Goal: Task Accomplishment & Management: Manage account settings

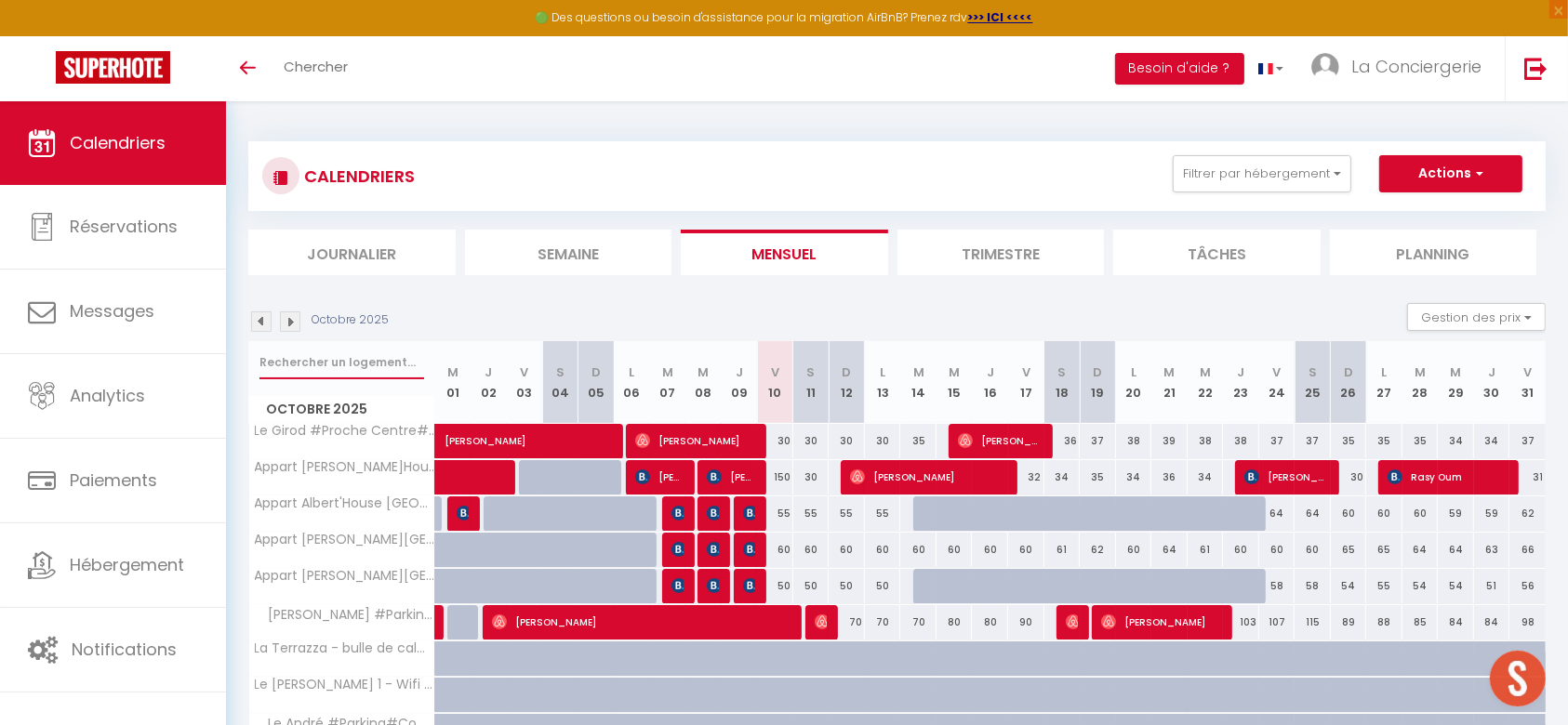
click at [341, 365] on input "text" at bounding box center [342, 363] width 165 height 34
type input "MONNET"
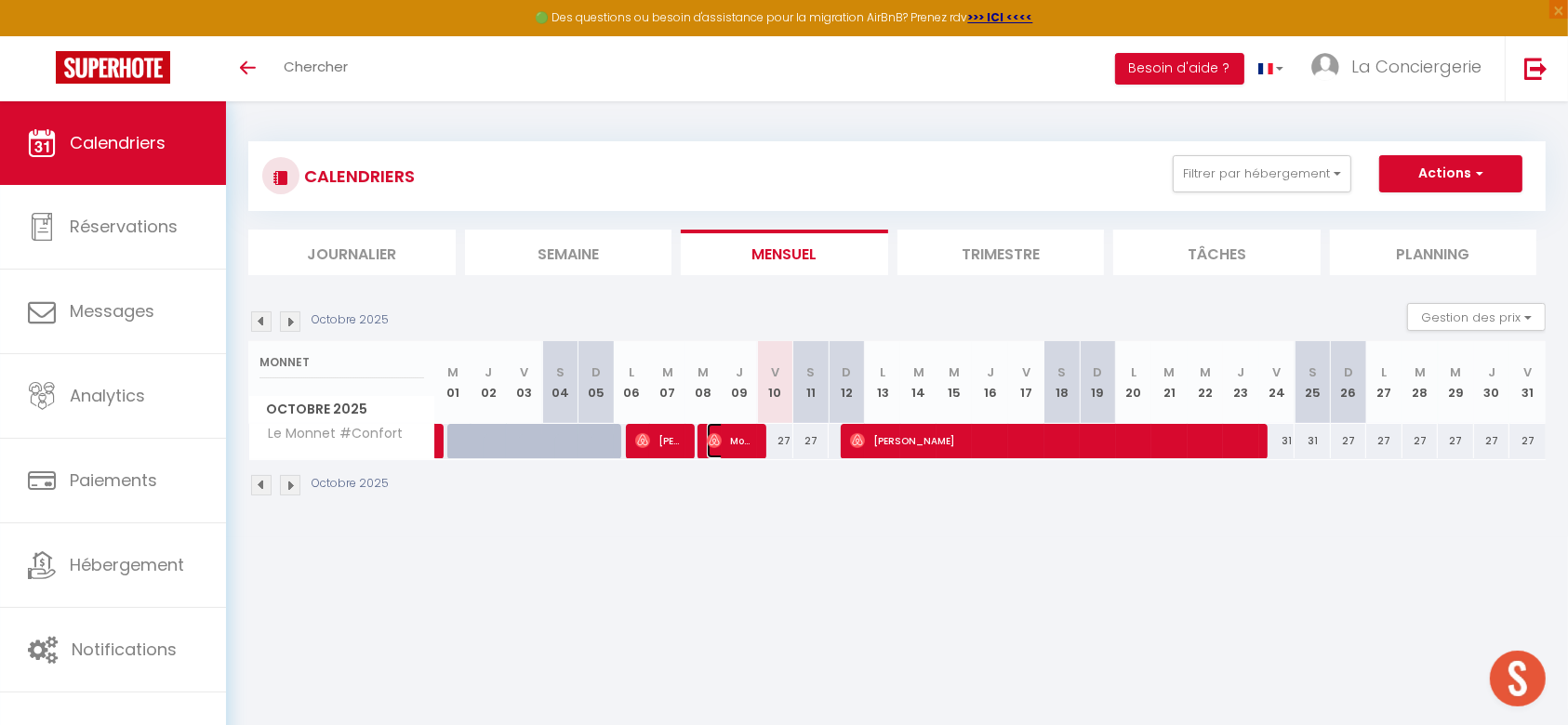
click at [732, 447] on span "Mousiliw [DEMOGRAPHIC_DATA][PERSON_NAME]" at bounding box center [731, 441] width 49 height 36
select select "OK"
select select "1"
select select "0"
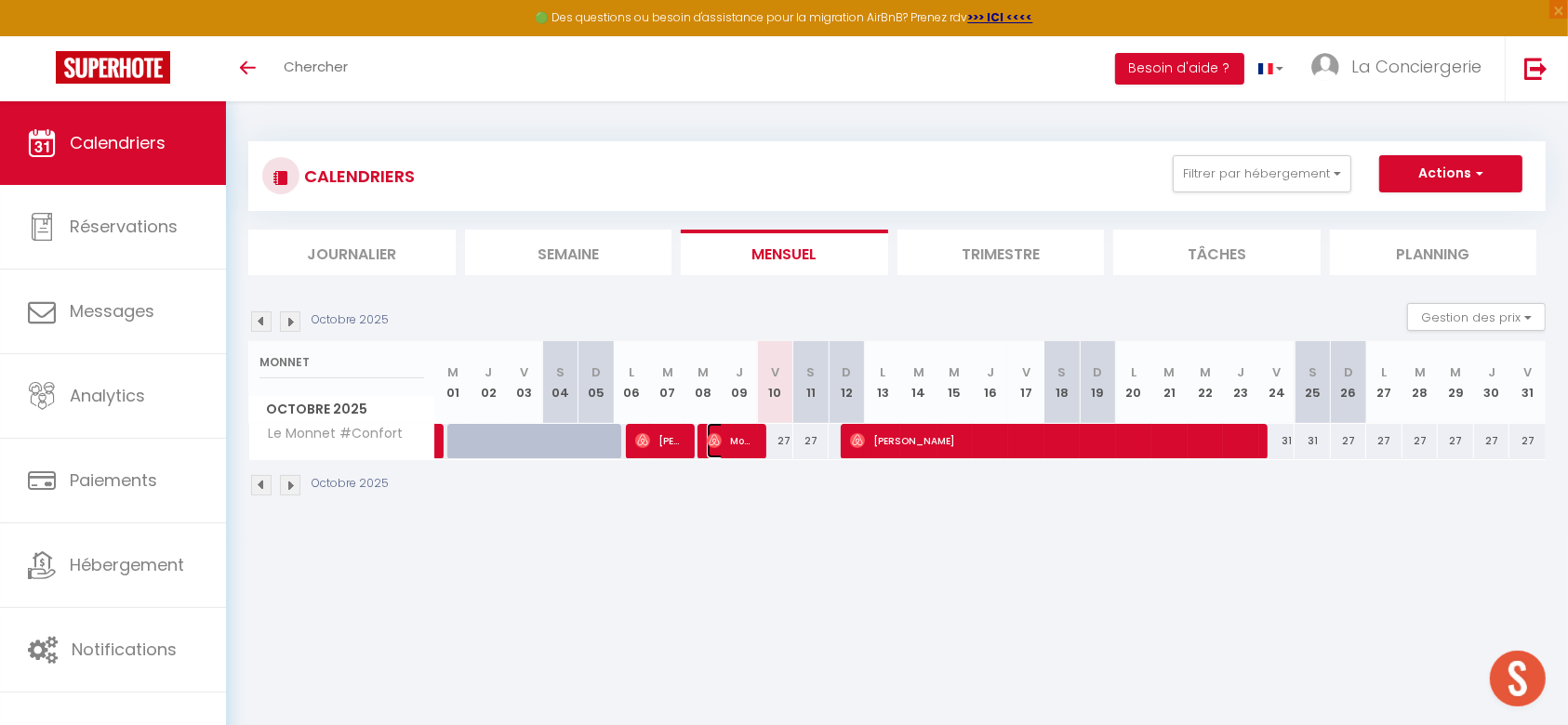
select select "1"
select select
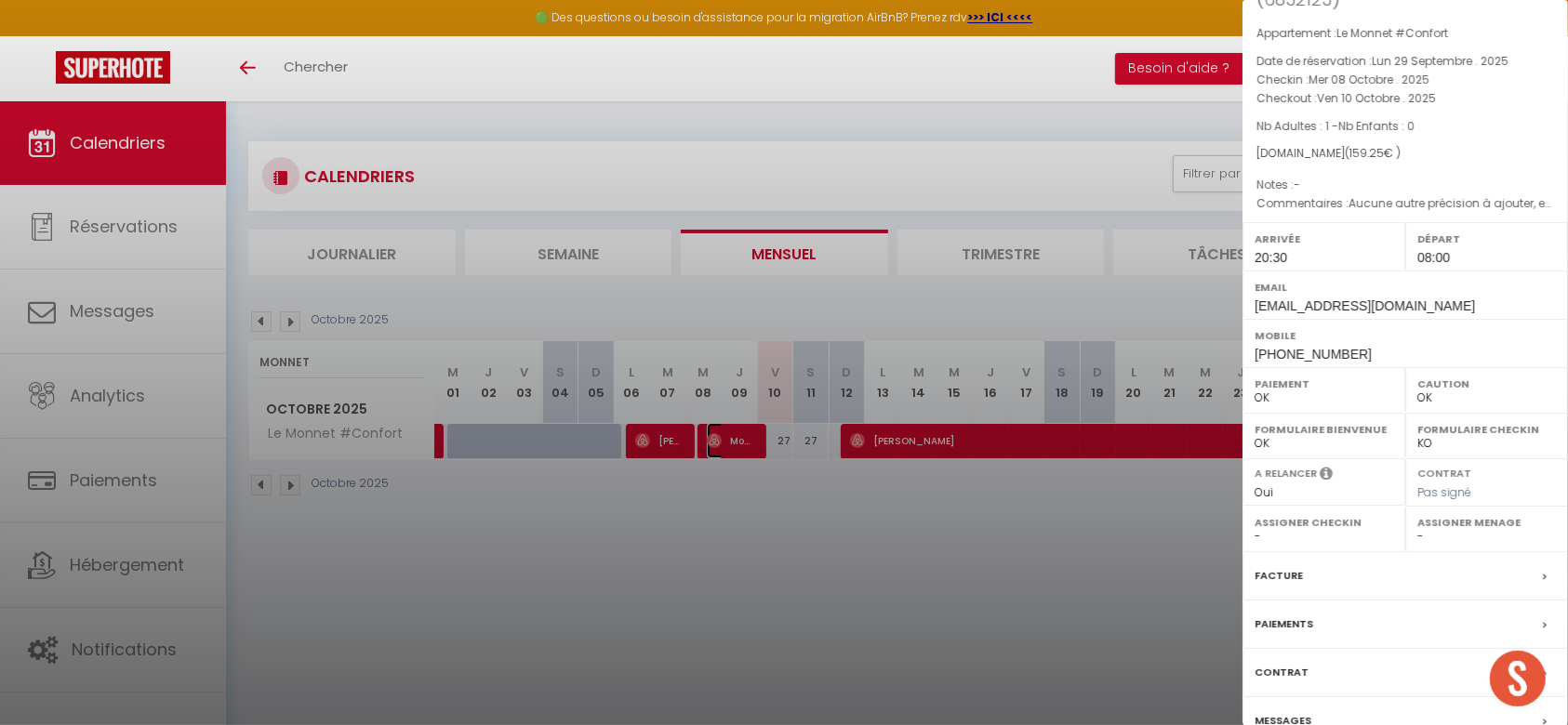
scroll to position [198, 0]
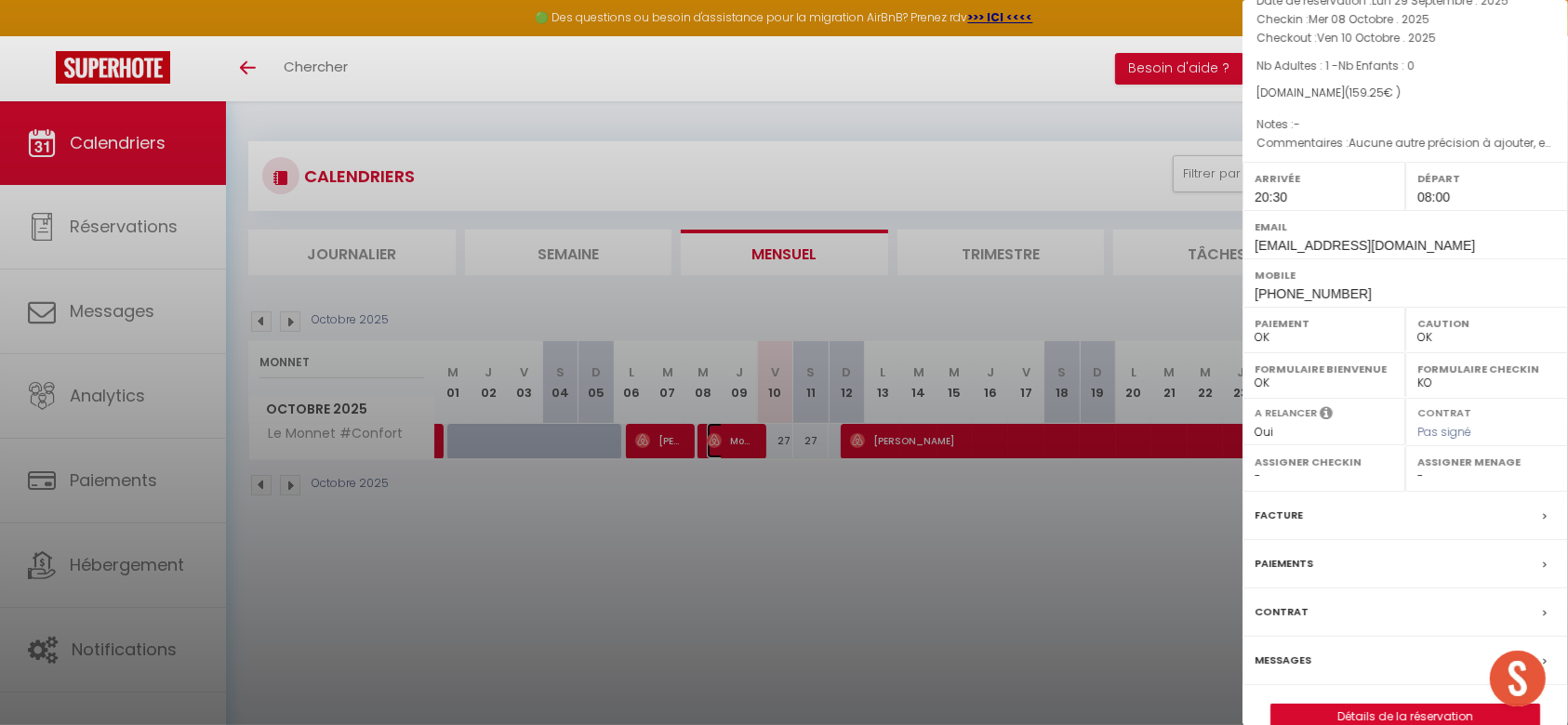
select select "53554"
click at [1298, 651] on label "Messages" at bounding box center [1282, 661] width 57 height 20
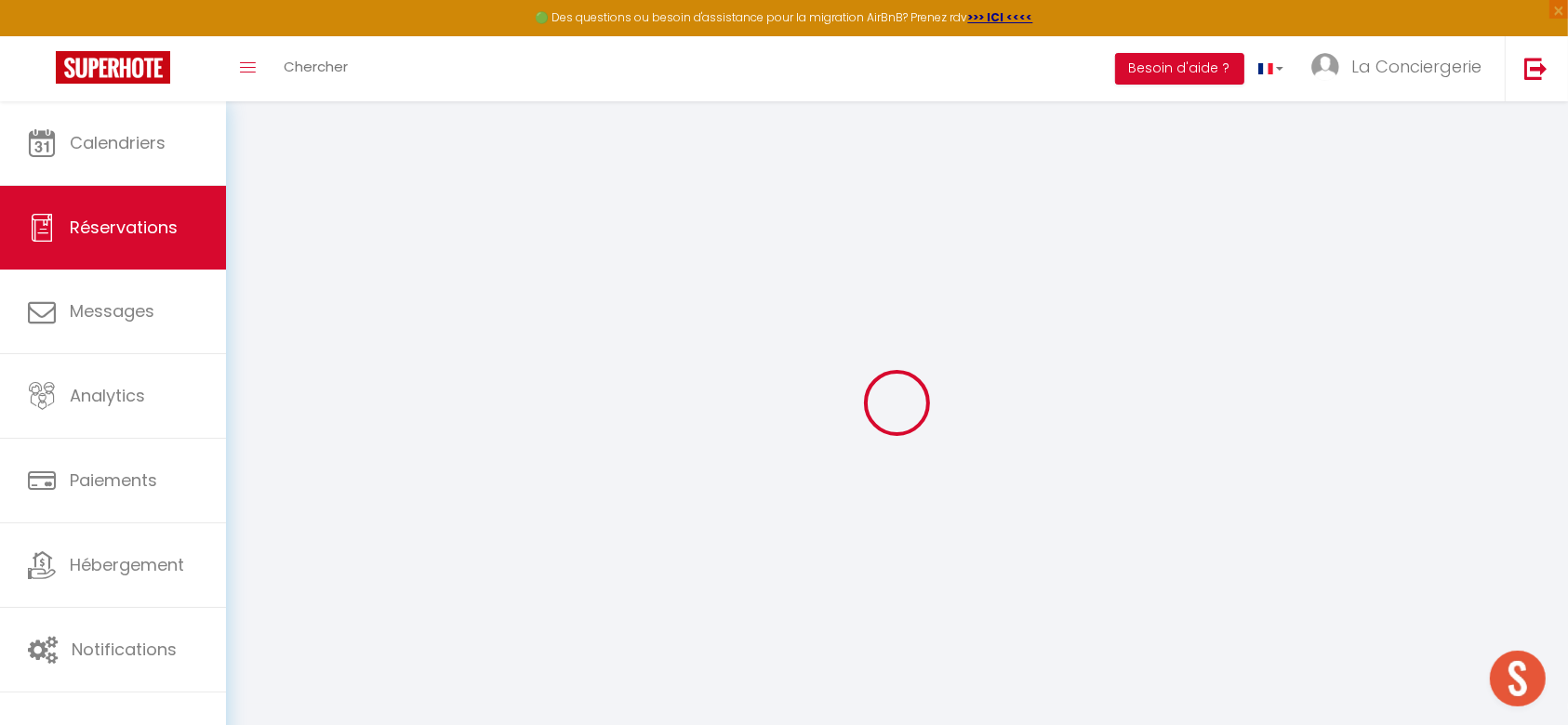
select select
checkbox input "false"
type textarea "Aucune autre précision à ajouter, en dehors de ces horaires d’arrivée et de dép…"
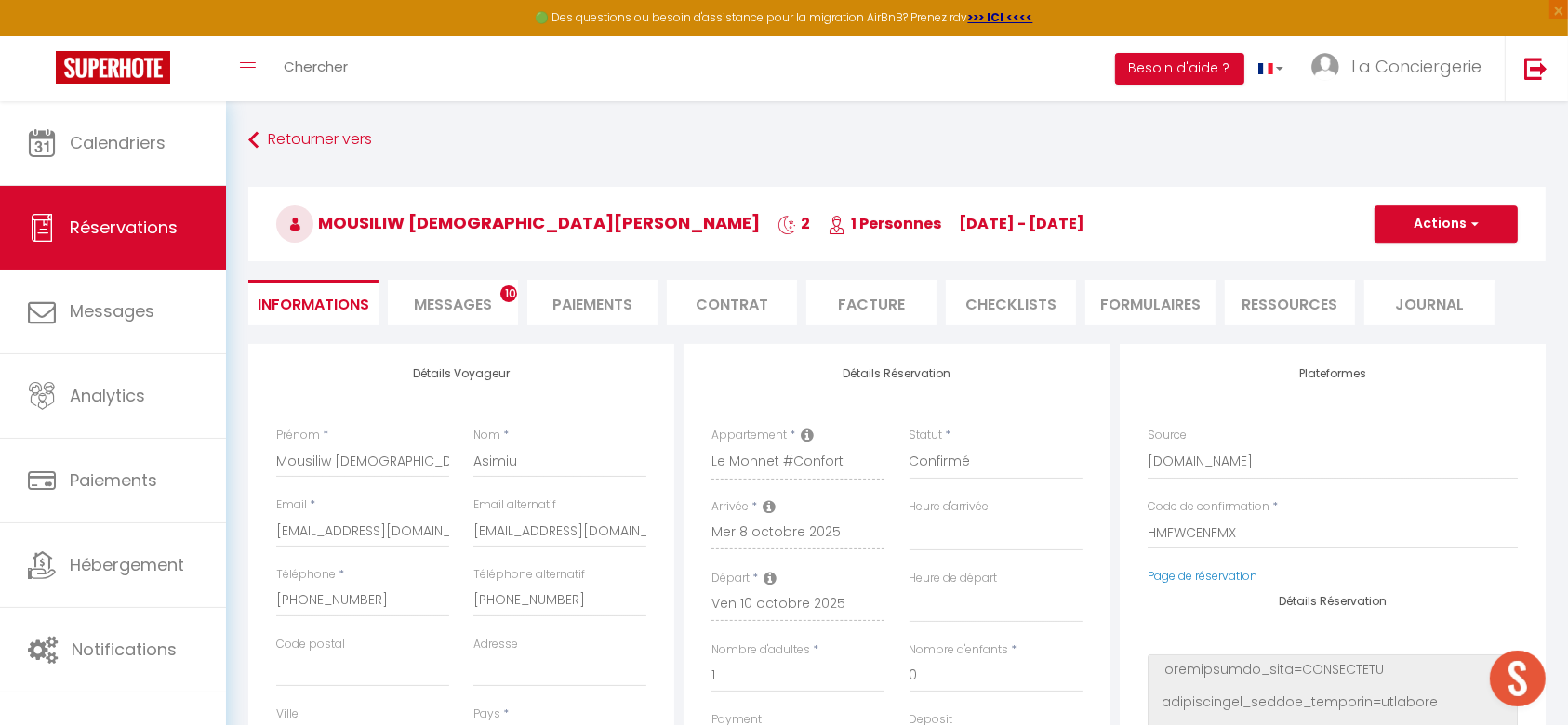
click at [451, 302] on span "Messages" at bounding box center [452, 304] width 78 height 22
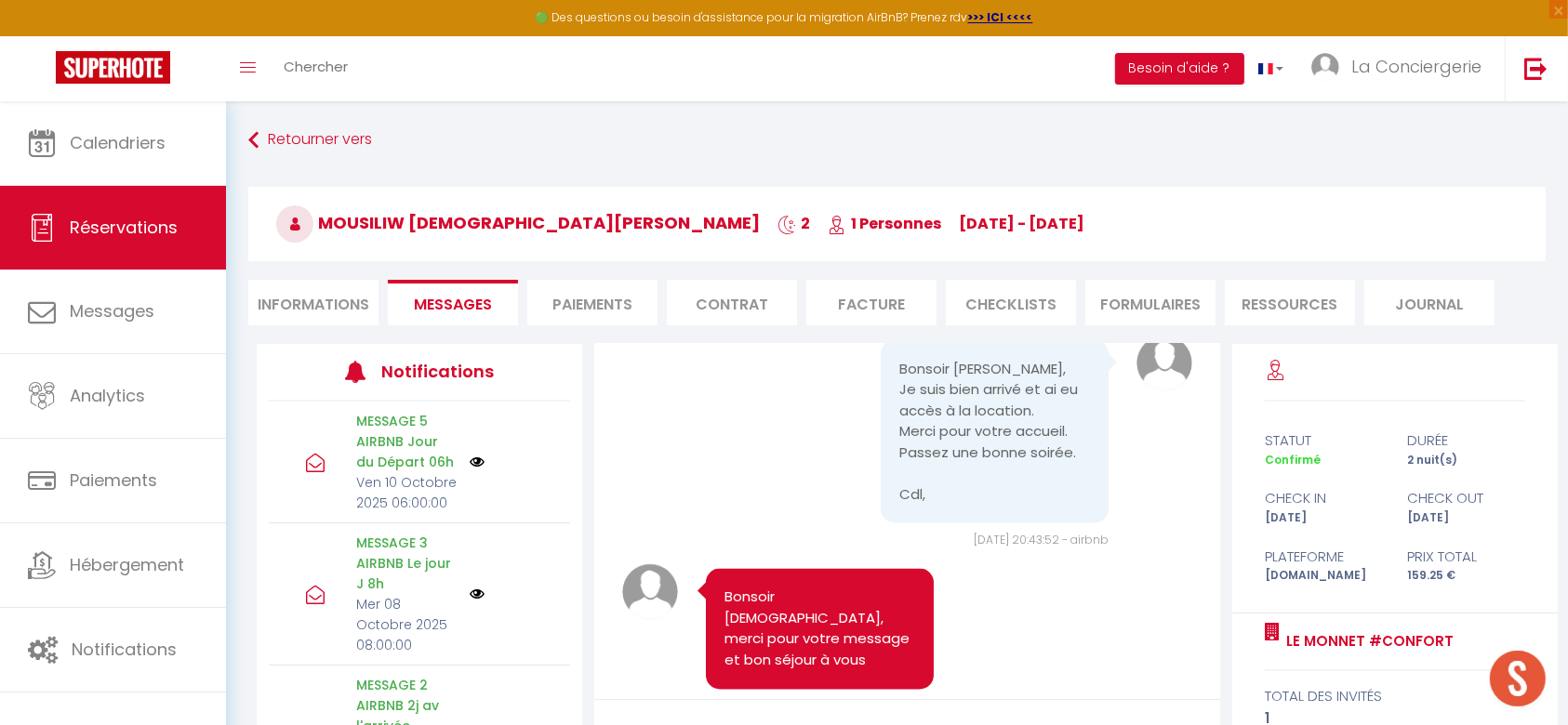
scroll to position [3743, 0]
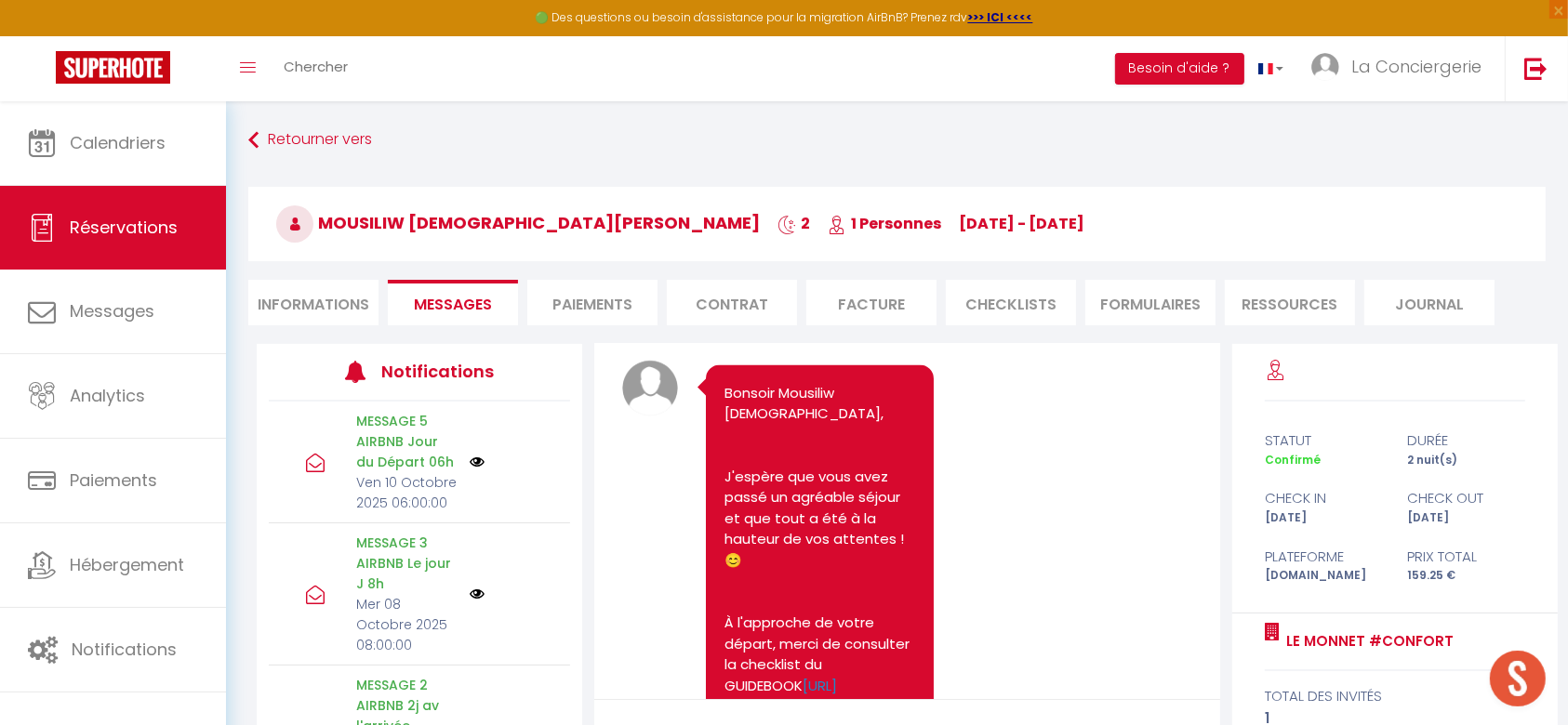
drag, startPoint x: 823, startPoint y: 515, endPoint x: 884, endPoint y: 594, distance: 99.8
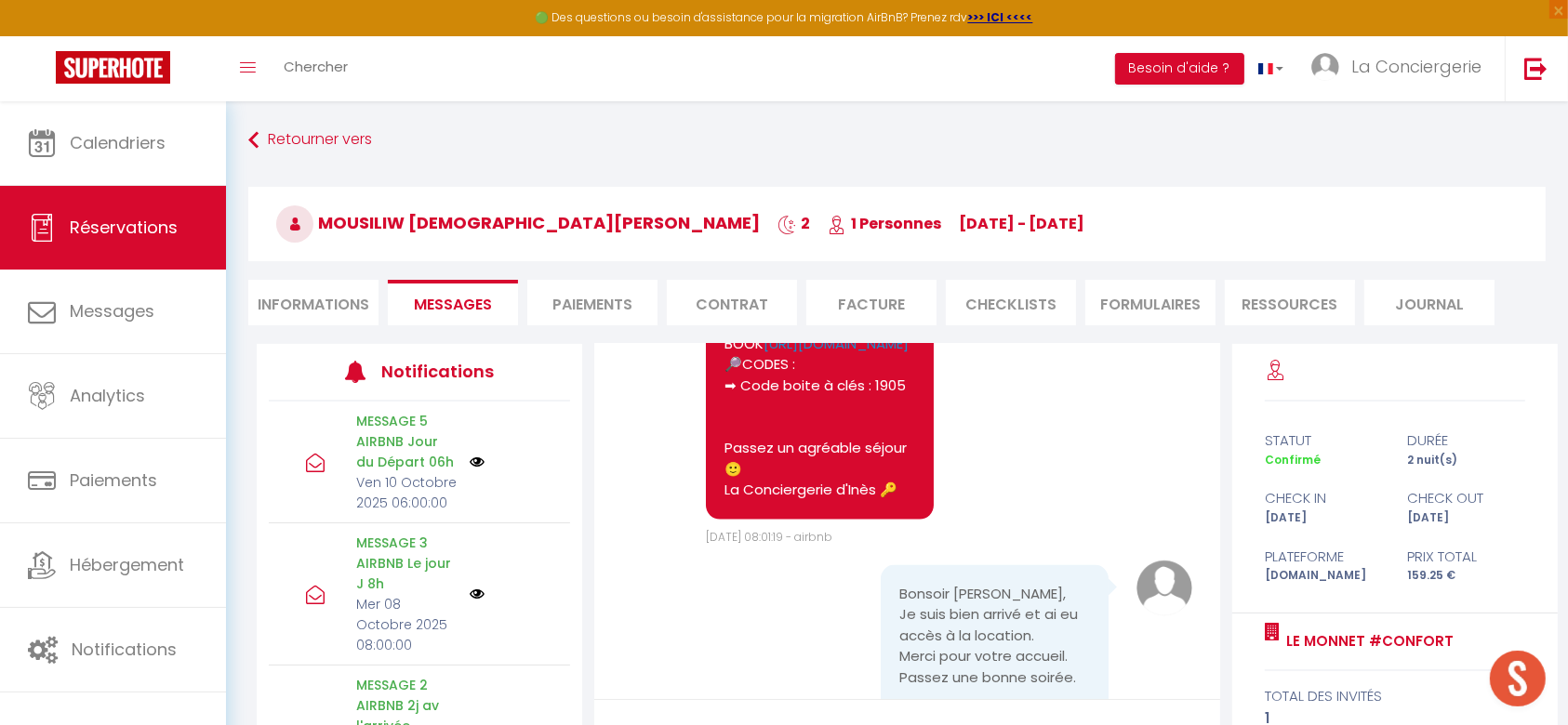
scroll to position [3132, 0]
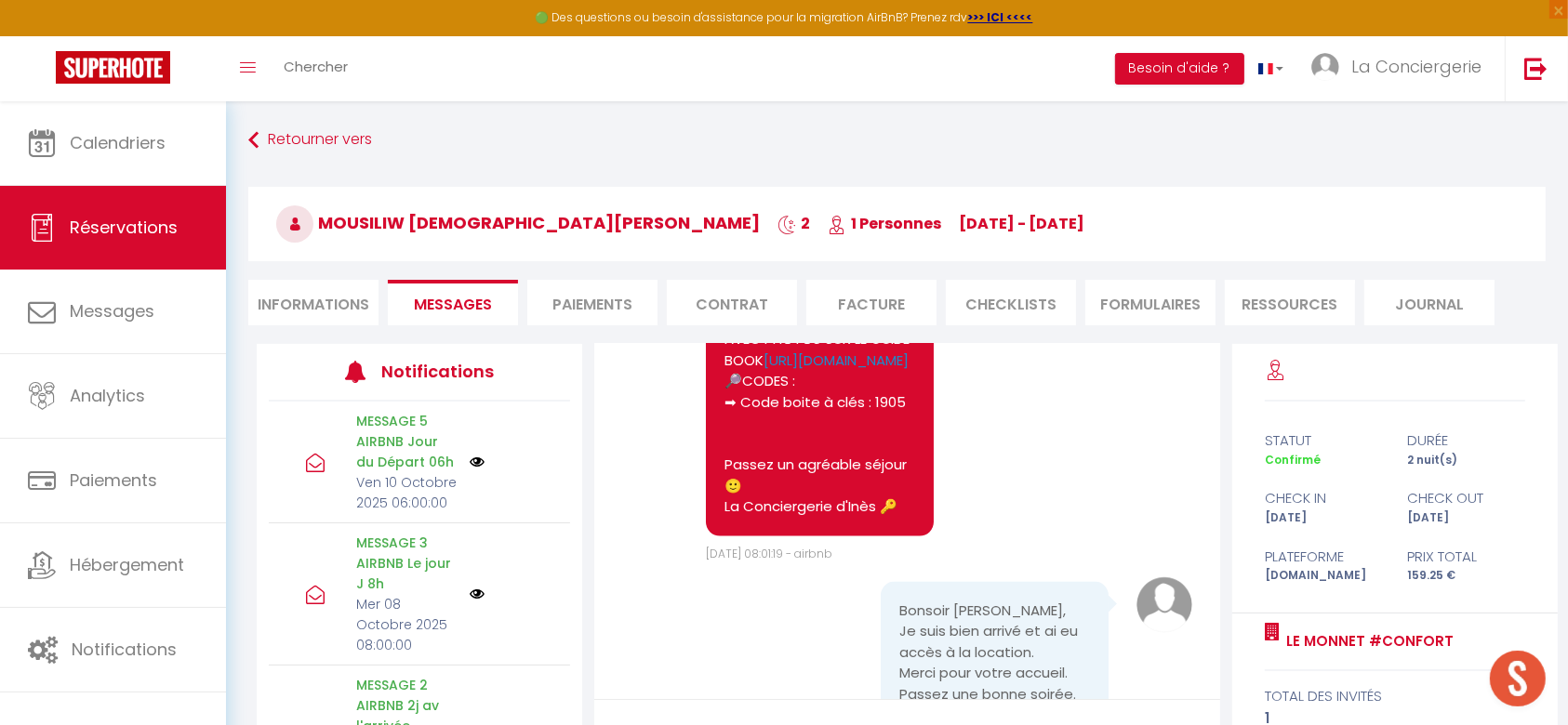
drag, startPoint x: 897, startPoint y: 581, endPoint x: 708, endPoint y: 650, distance: 201.2
click at [708, 537] on div "Bonjour Mousiliw [DEMOGRAPHIC_DATA], Votre arrivée approche à grands pas ! Nous…" at bounding box center [820, 308] width 228 height 455
copy pre "Votre arrivée approche à grands pas ! Nous sommes impatients de vous accueillir…"
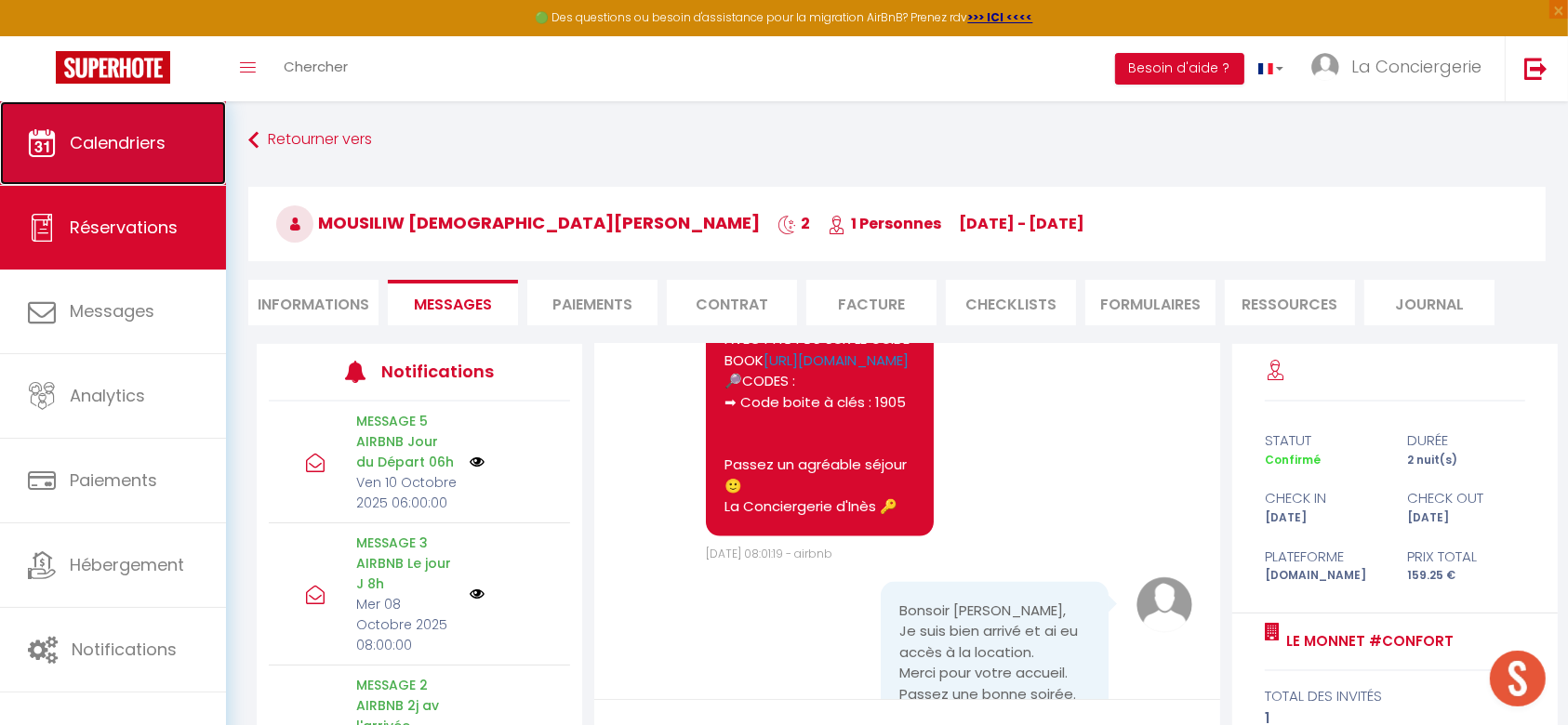
click at [89, 160] on link "Calendriers" at bounding box center [113, 143] width 226 height 83
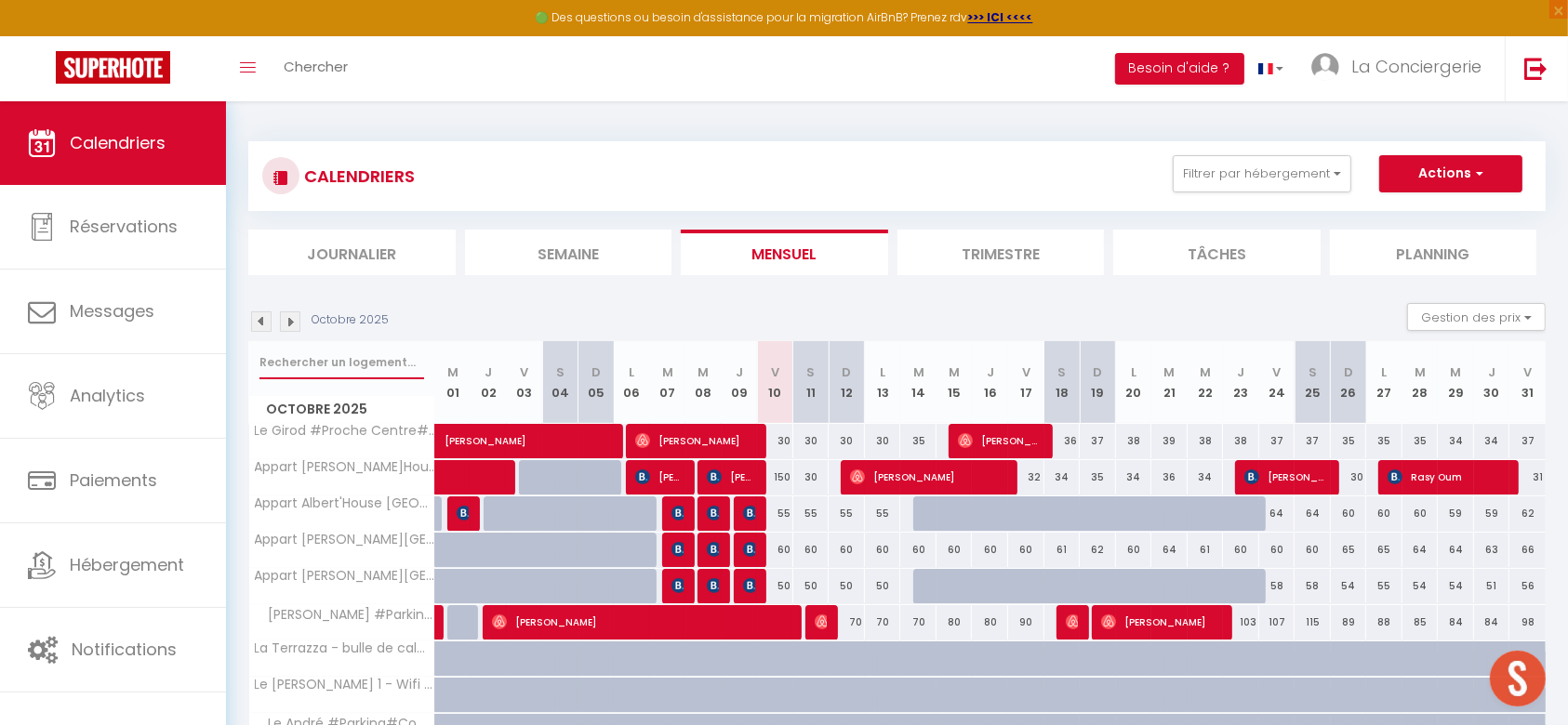
click at [372, 371] on input "text" at bounding box center [342, 363] width 165 height 34
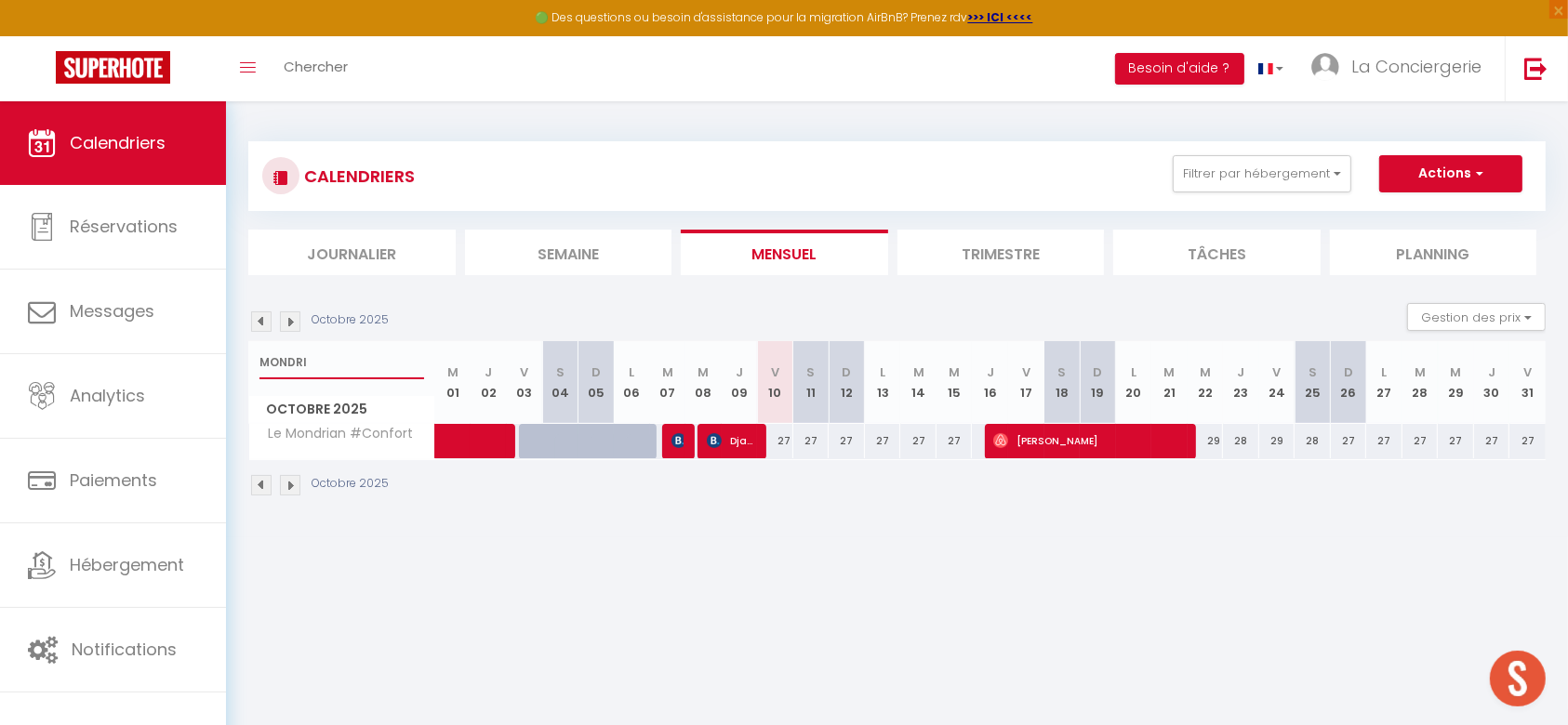
type input "MONDRI"
click at [746, 450] on span "Djamal Drider" at bounding box center [731, 441] width 49 height 36
select select "OK"
select select "1"
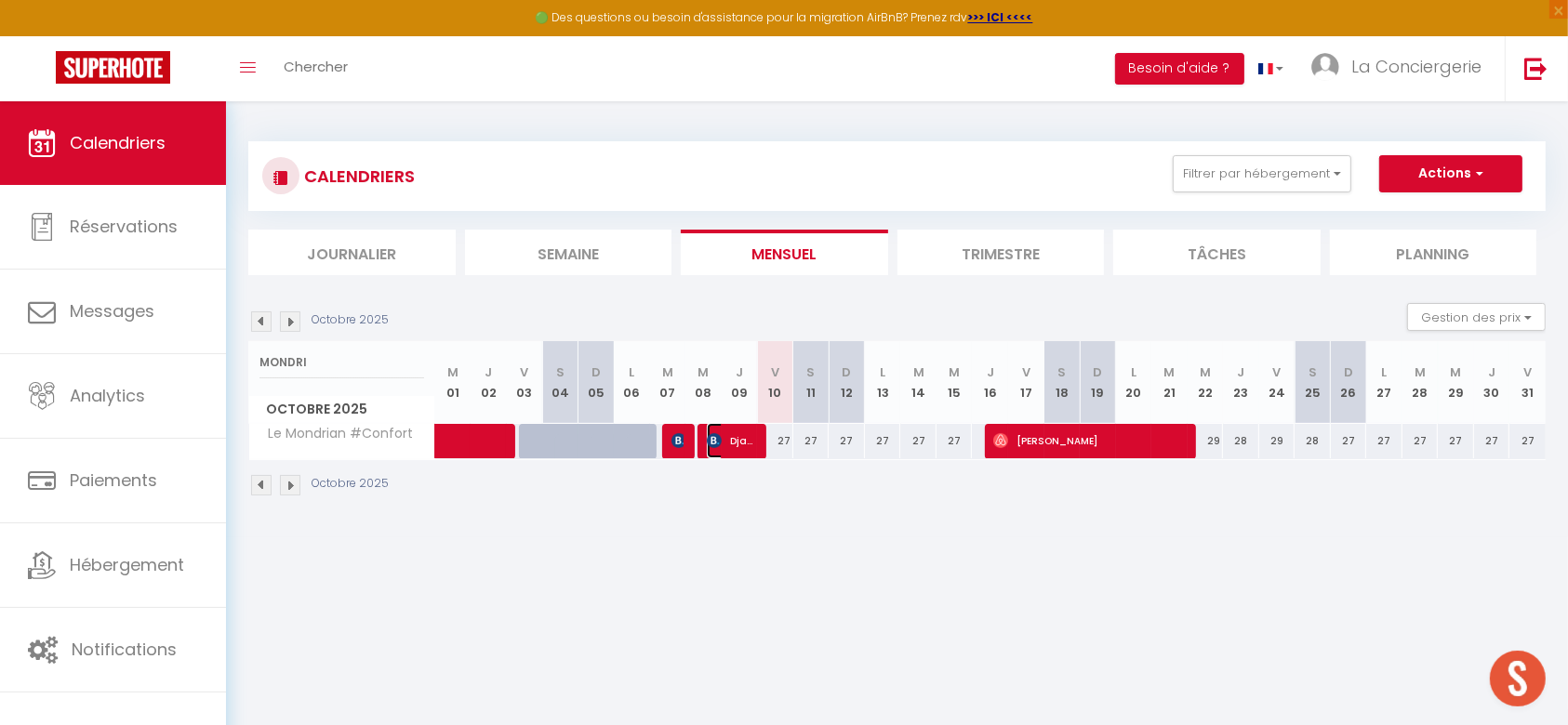
select select "0"
select select "1"
select select
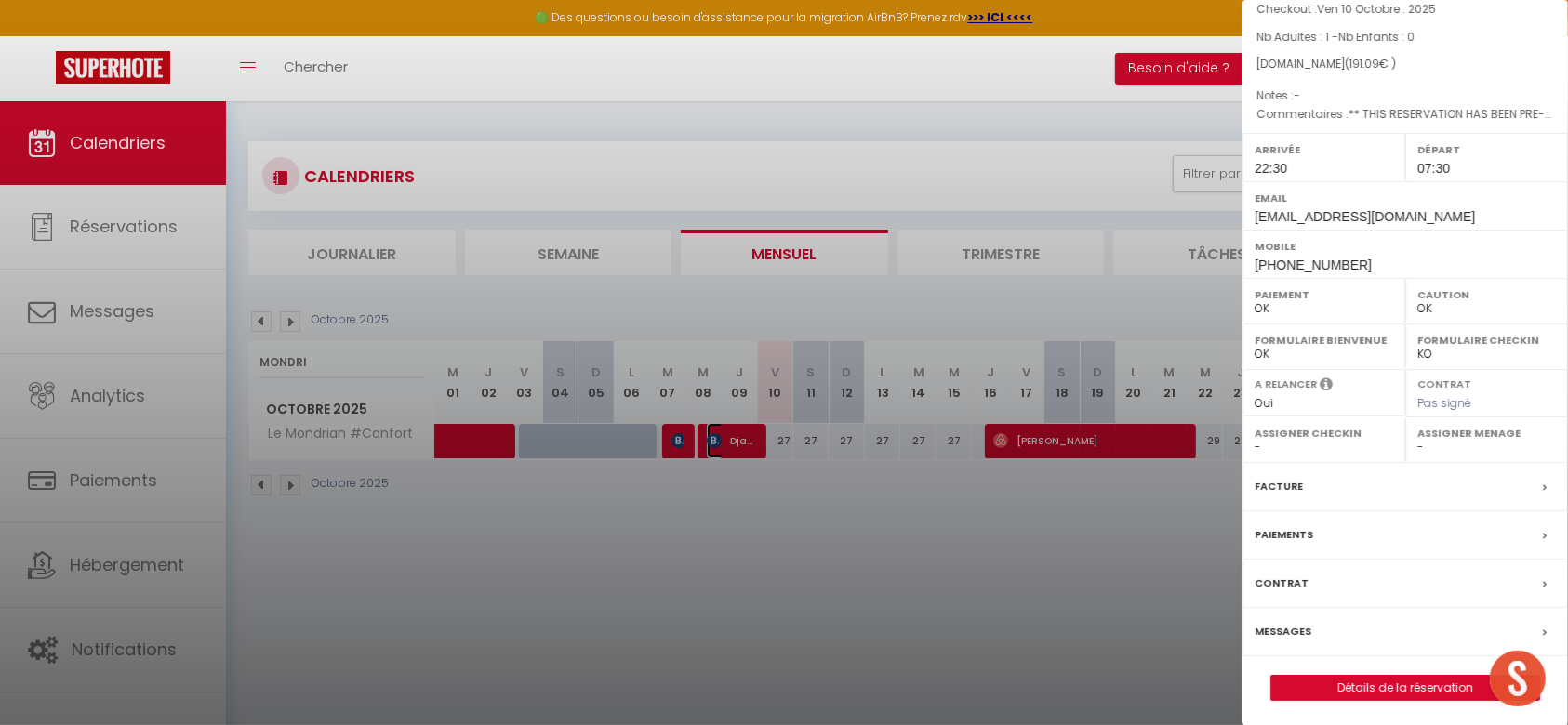
scroll to position [139, 0]
select select "53554"
click at [1312, 631] on div "Messages" at bounding box center [1405, 631] width 325 height 49
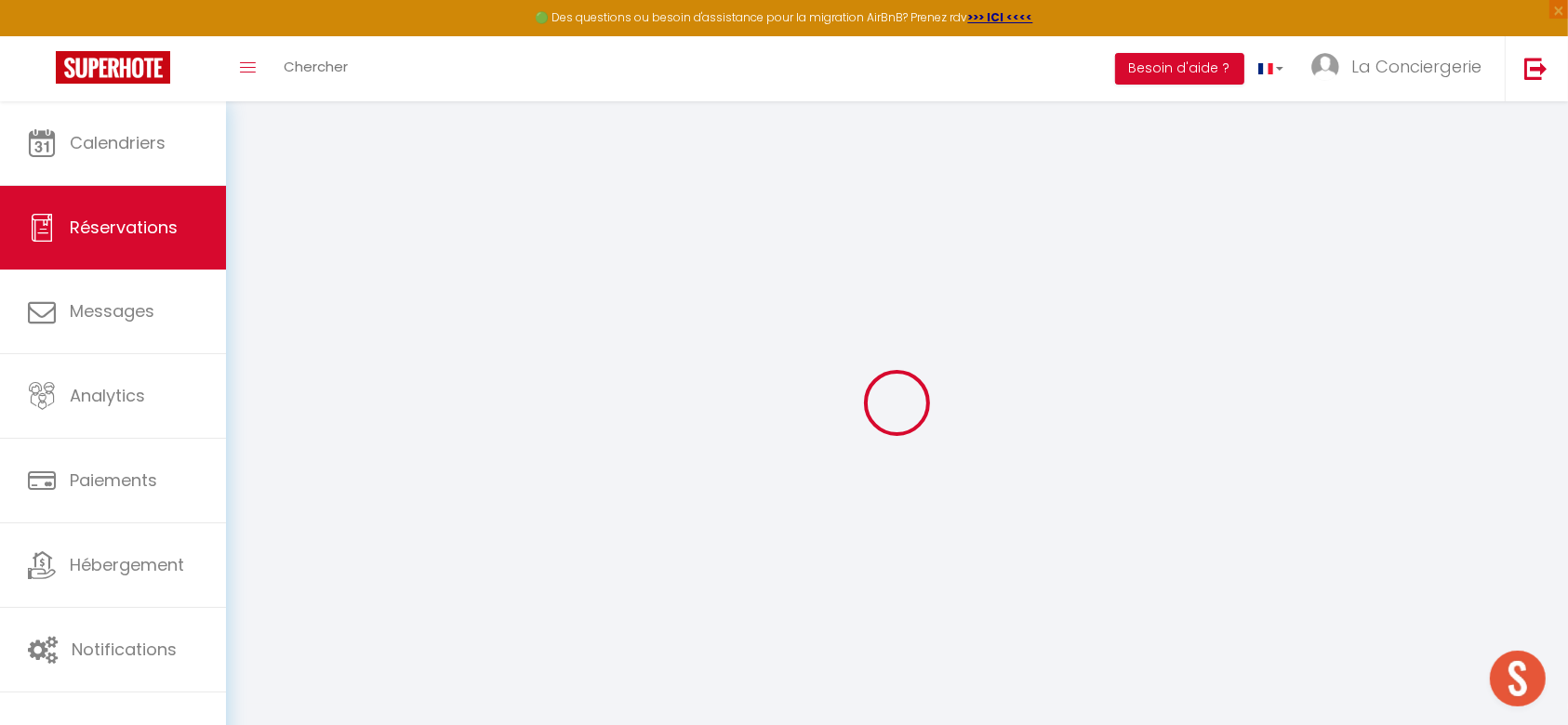
select select
checkbox input "false"
select select
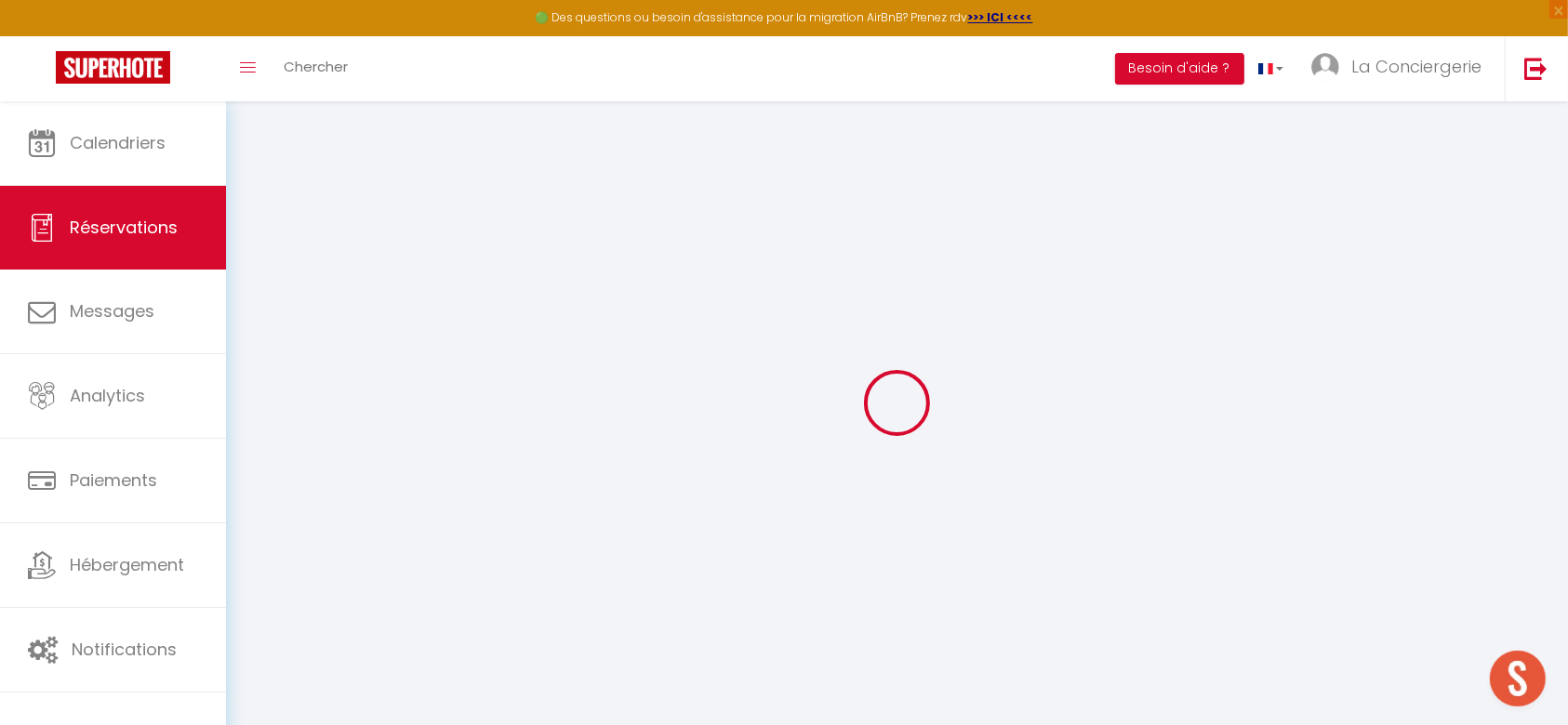
checkbox input "false"
type textarea "** THIS RESERVATION HAS BEEN PRE-PAID ** BOOKING NOTE : Payment charge is EUR 2…"
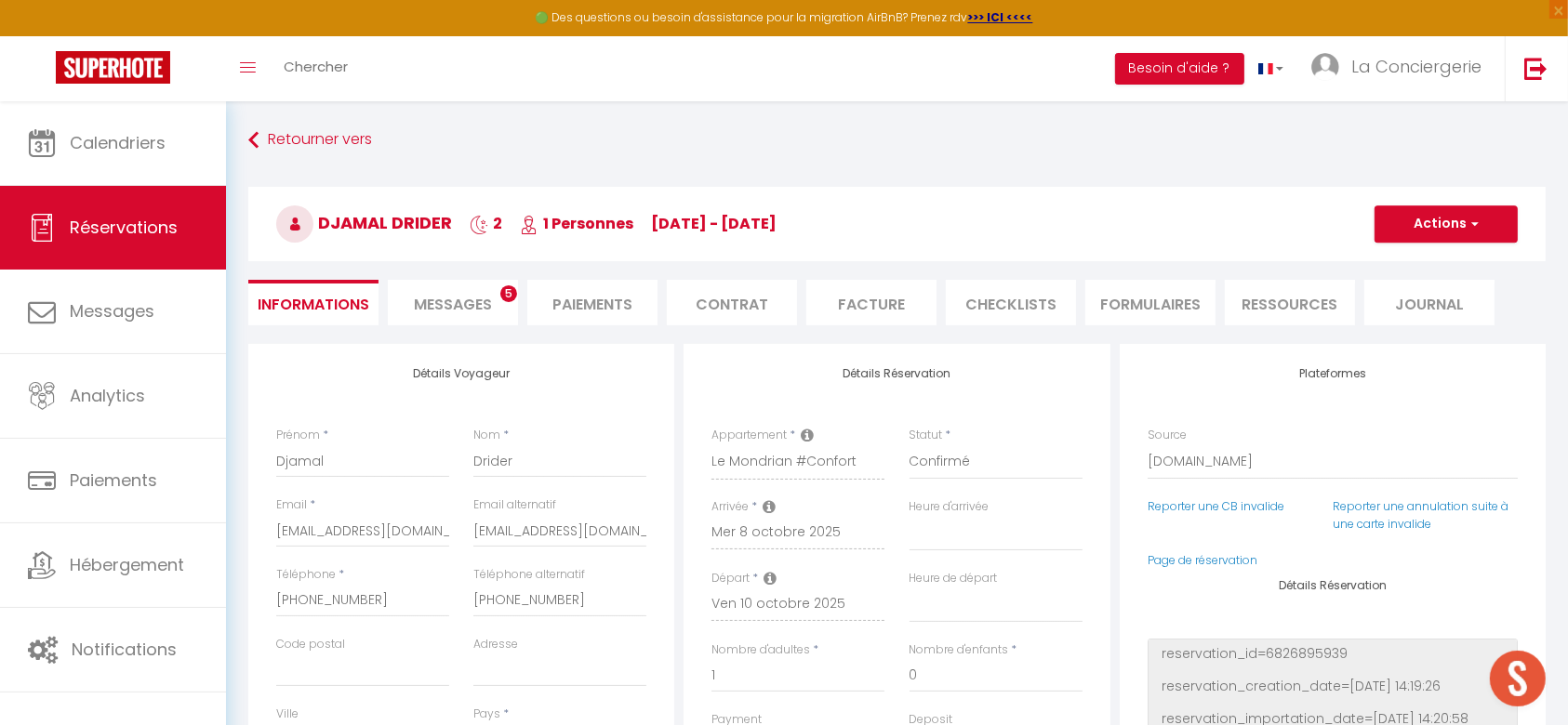
click at [402, 314] on li "Messages 5" at bounding box center [452, 302] width 130 height 46
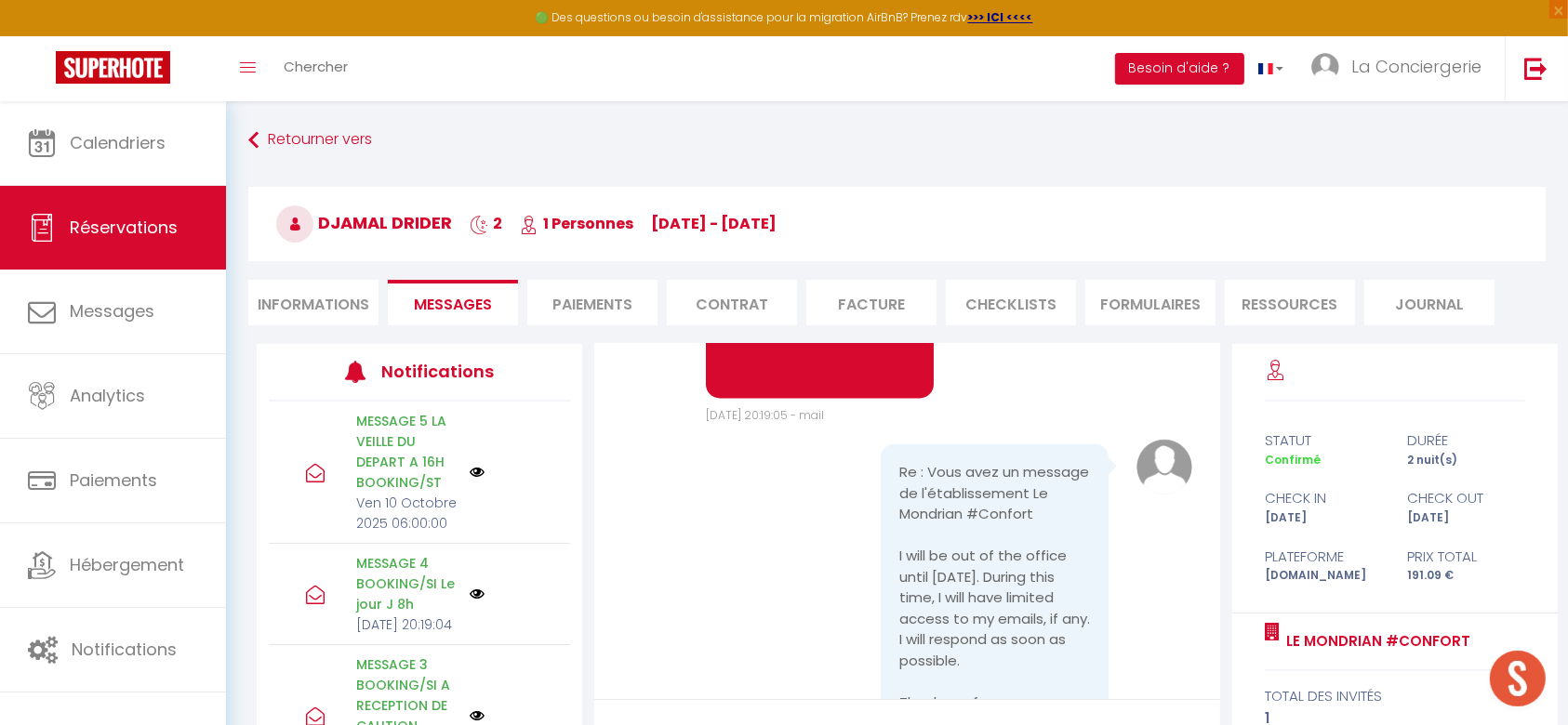
scroll to position [4349, 0]
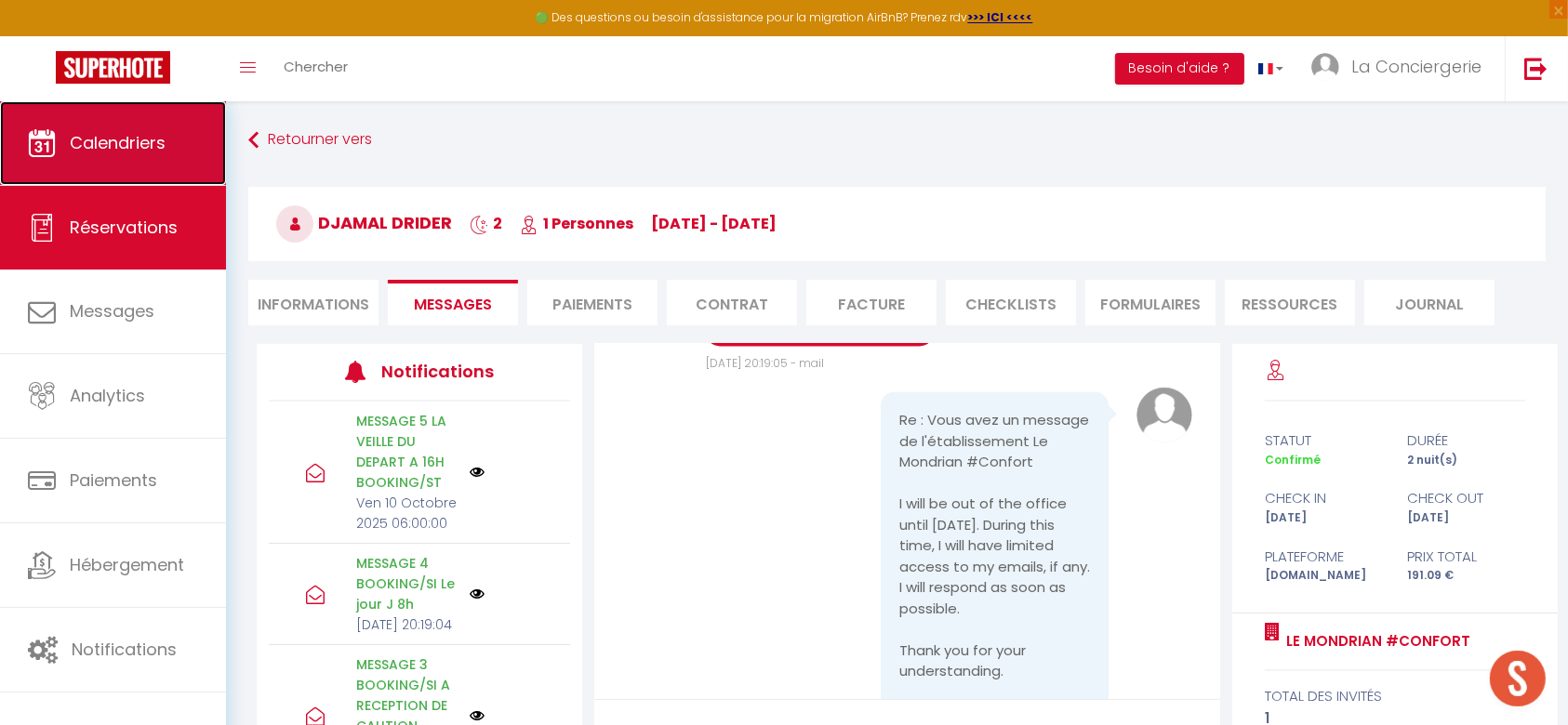
click at [142, 156] on link "Calendriers" at bounding box center [113, 143] width 226 height 83
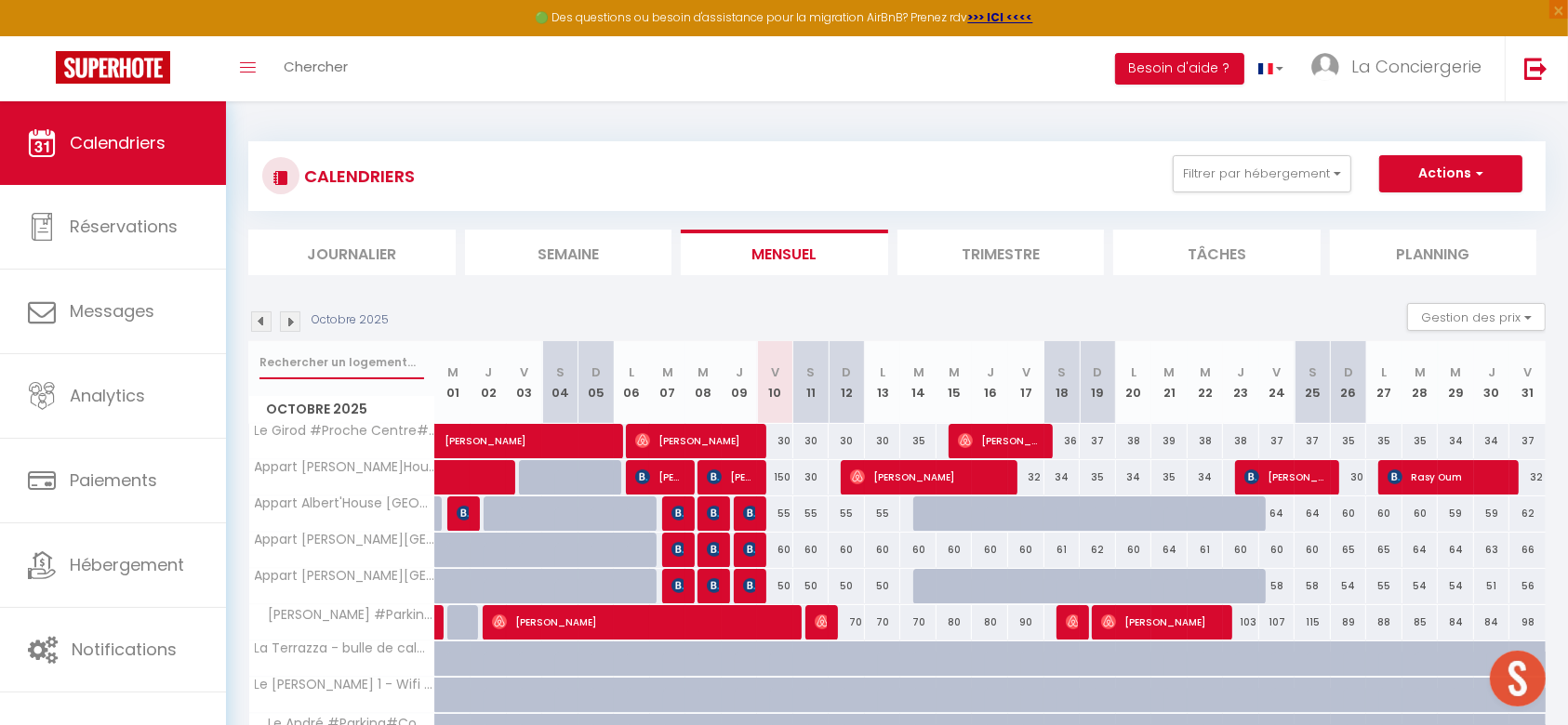
click at [339, 362] on input "text" at bounding box center [342, 363] width 165 height 34
type input "MONDRIAN"
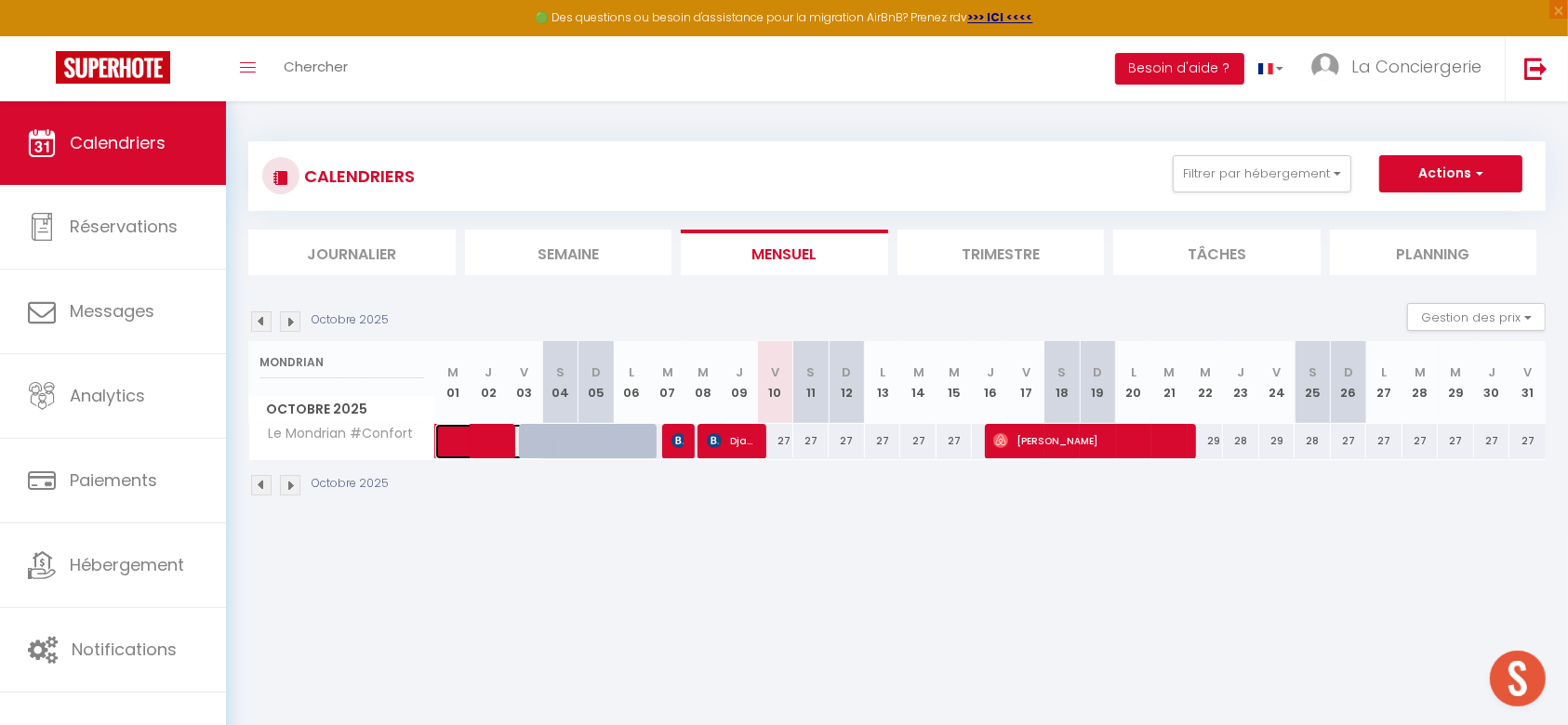
click at [460, 450] on span at bounding box center [499, 442] width 85 height 36
select select "OK"
select select "1"
select select "0"
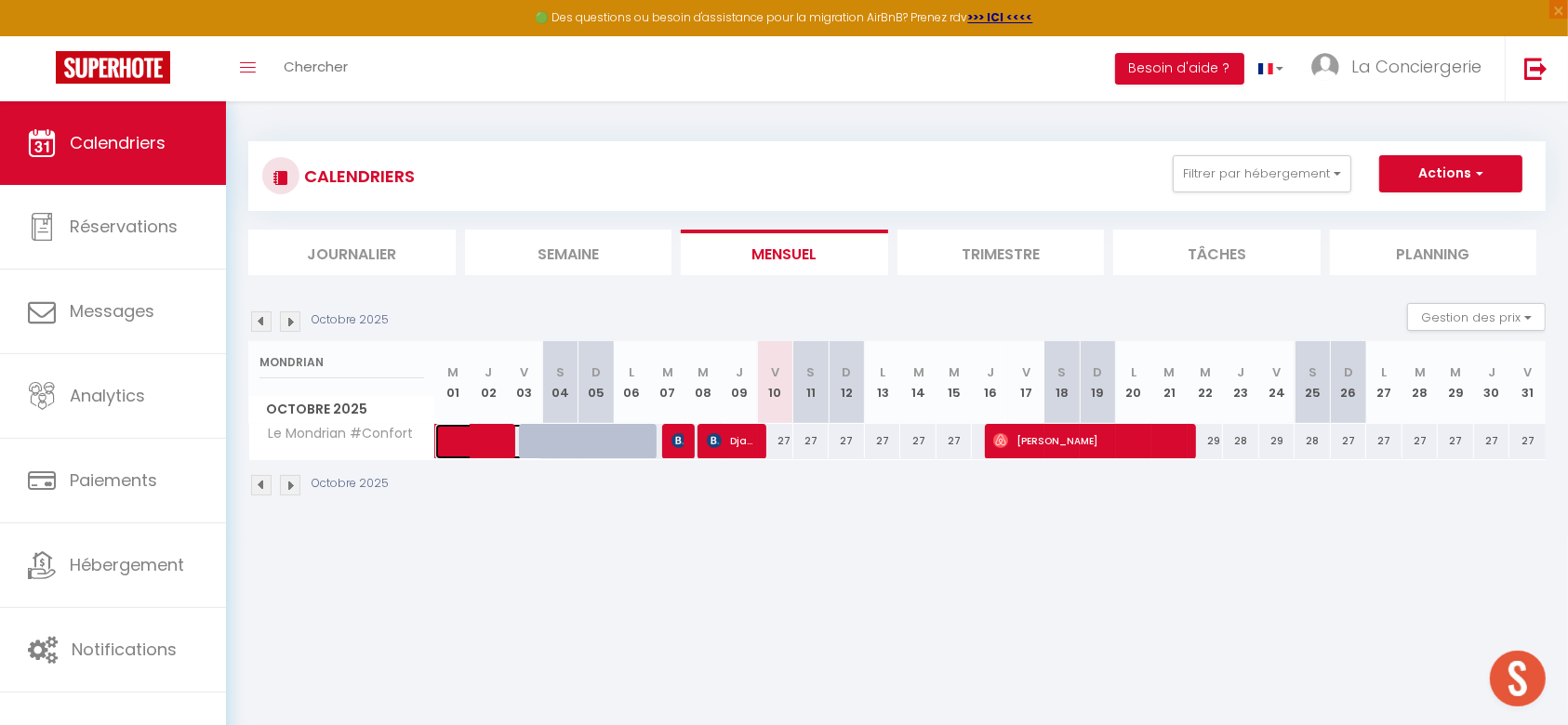
select select "1"
select select
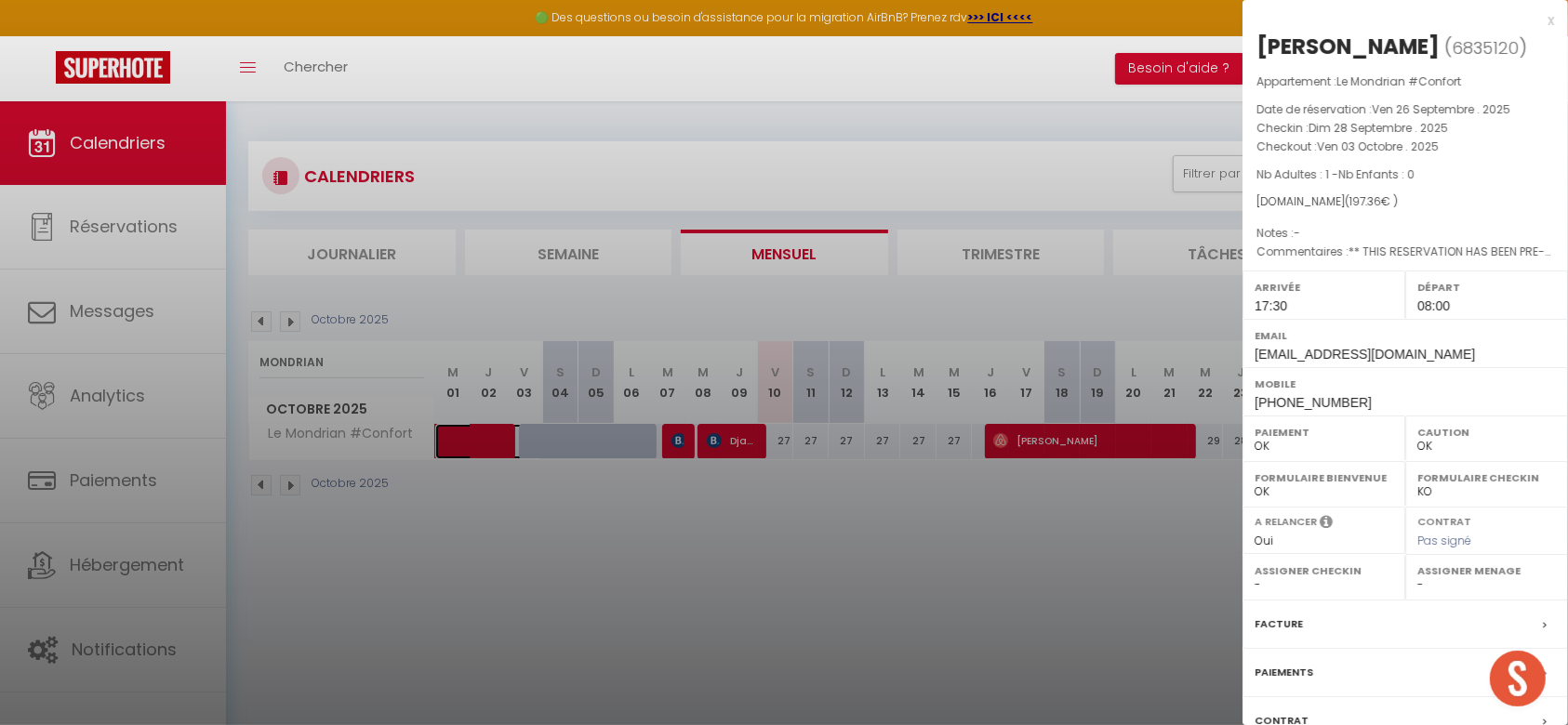
select select "20878"
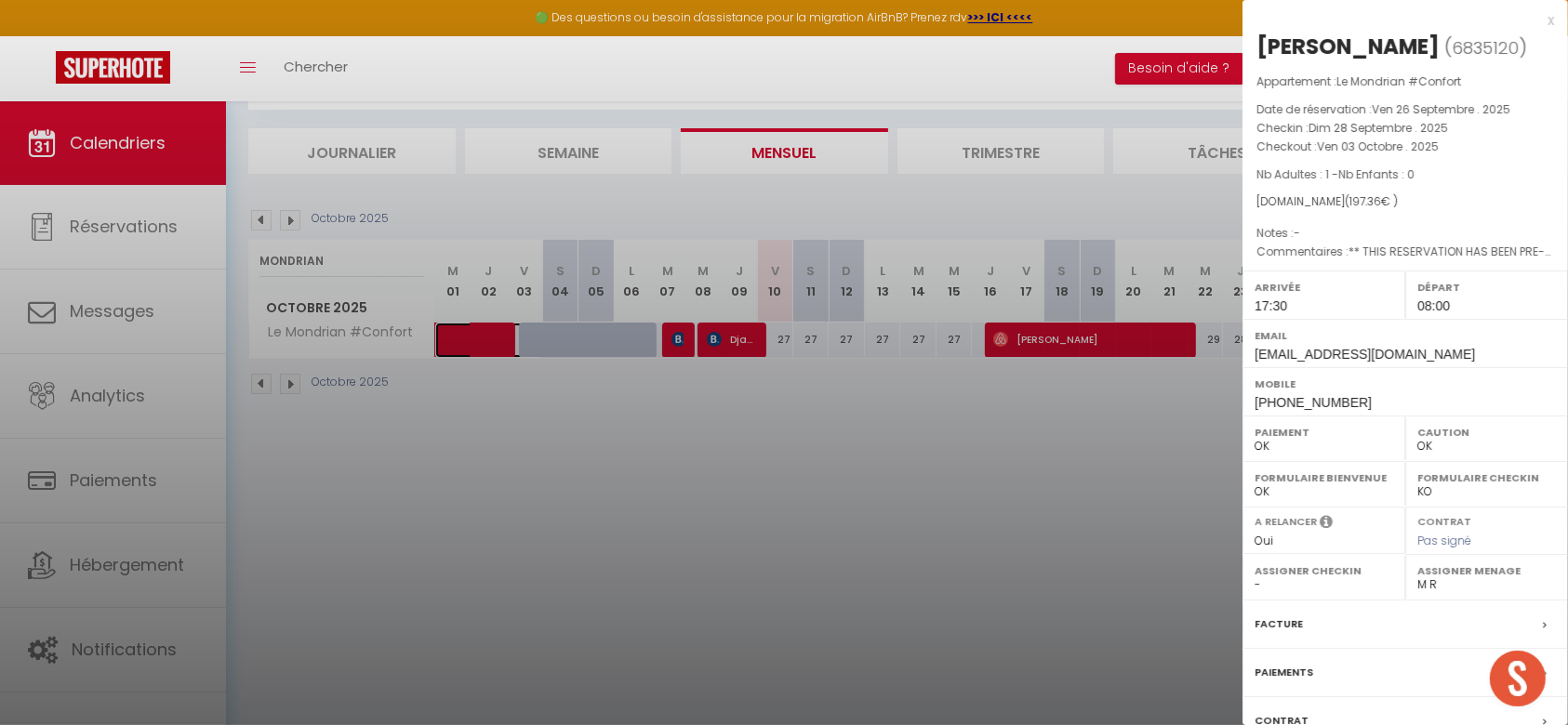
scroll to position [169, 0]
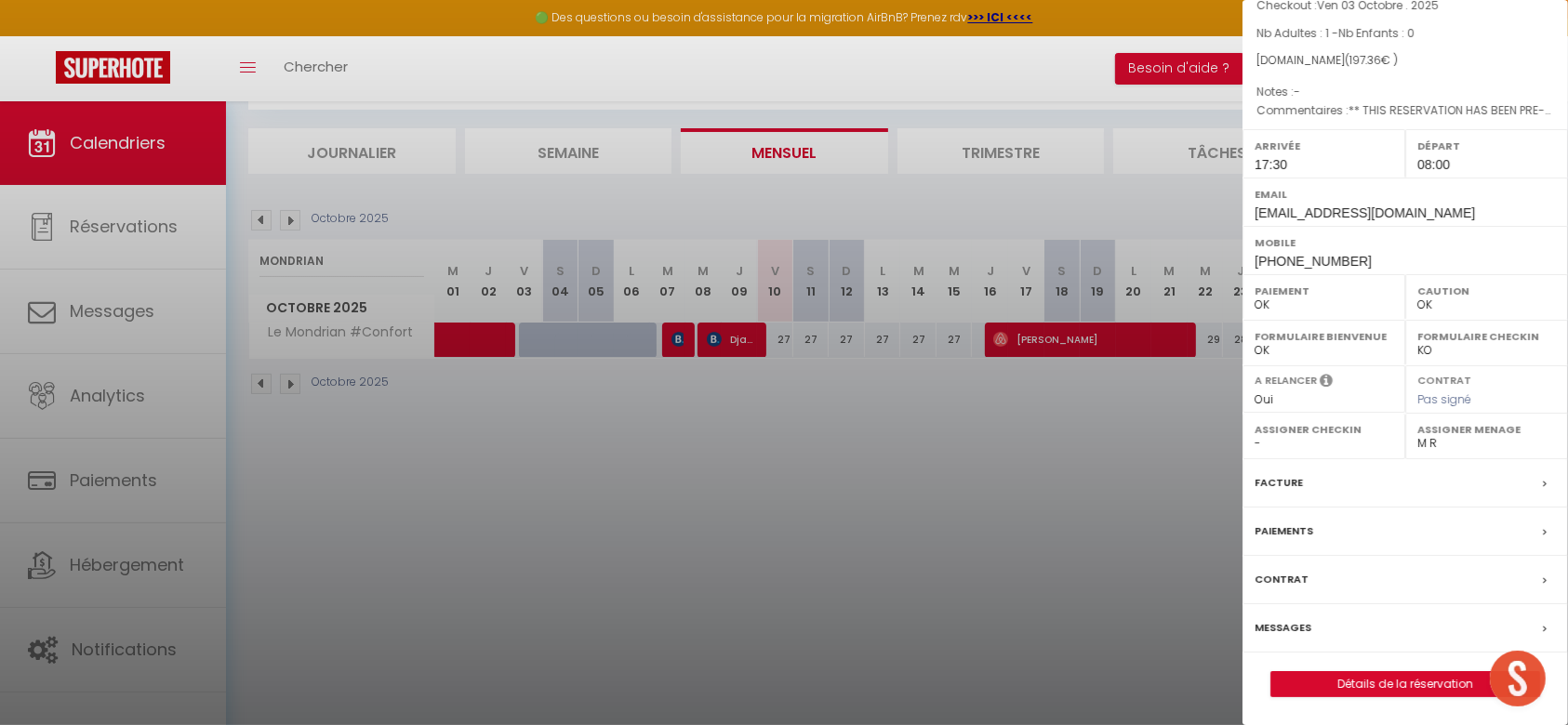
click at [1273, 619] on label "Messages" at bounding box center [1282, 628] width 57 height 20
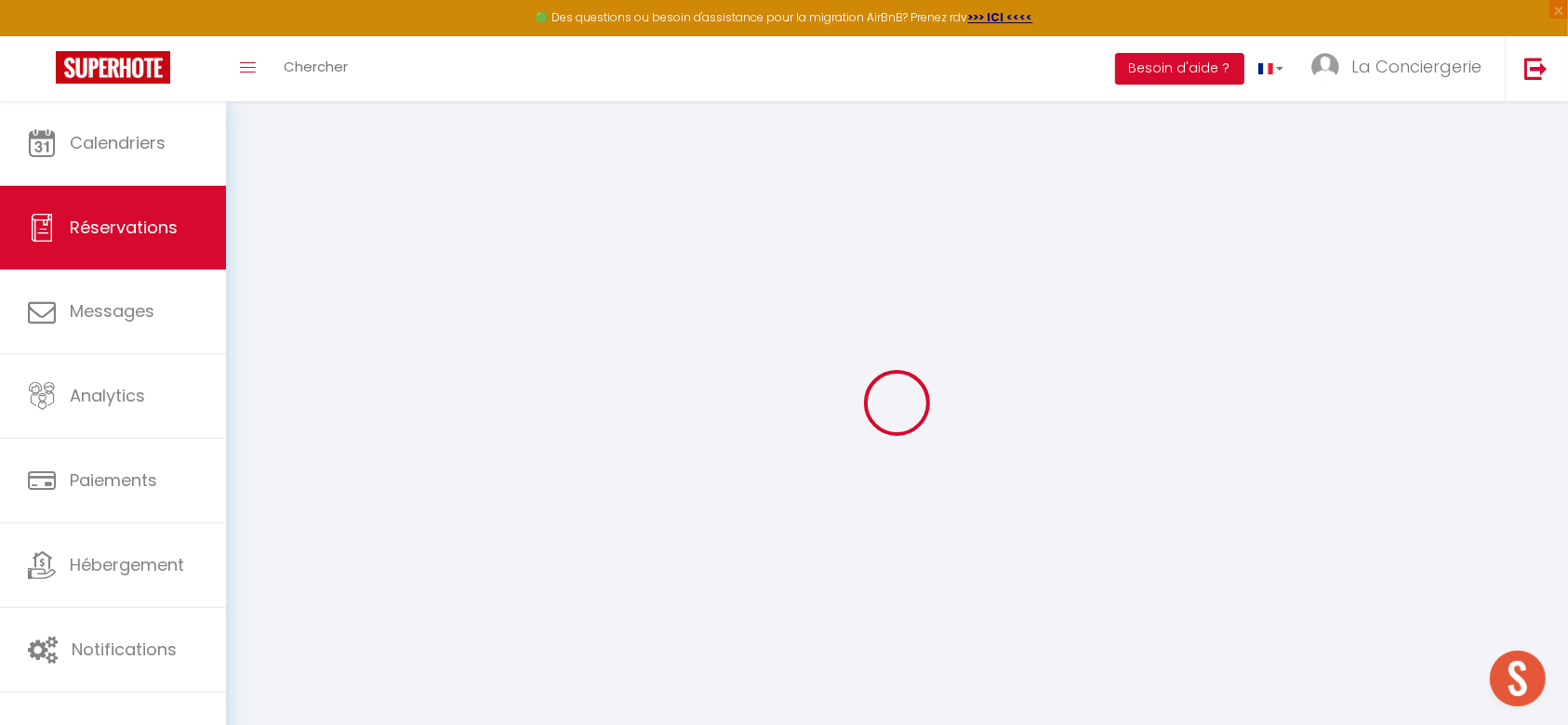
type input "[PERSON_NAME][GEOGRAPHIC_DATA]"
type input "ROBIN"
type input "[EMAIL_ADDRESS][DOMAIN_NAME]"
type input "[PHONE_NUMBER]"
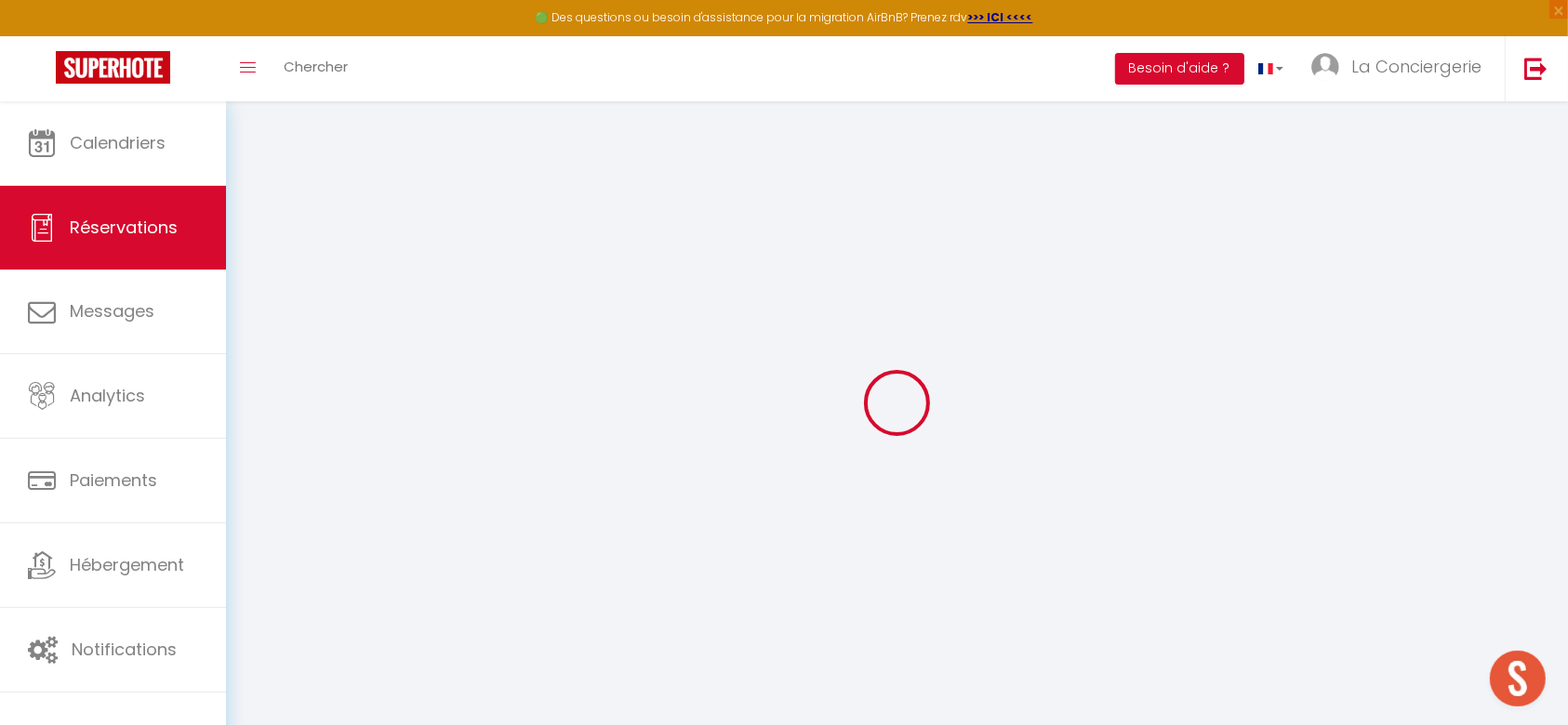
type input "[PHONE_NUMBER]"
select select "FR"
type input "32.3"
type input "2.76"
select select "74029"
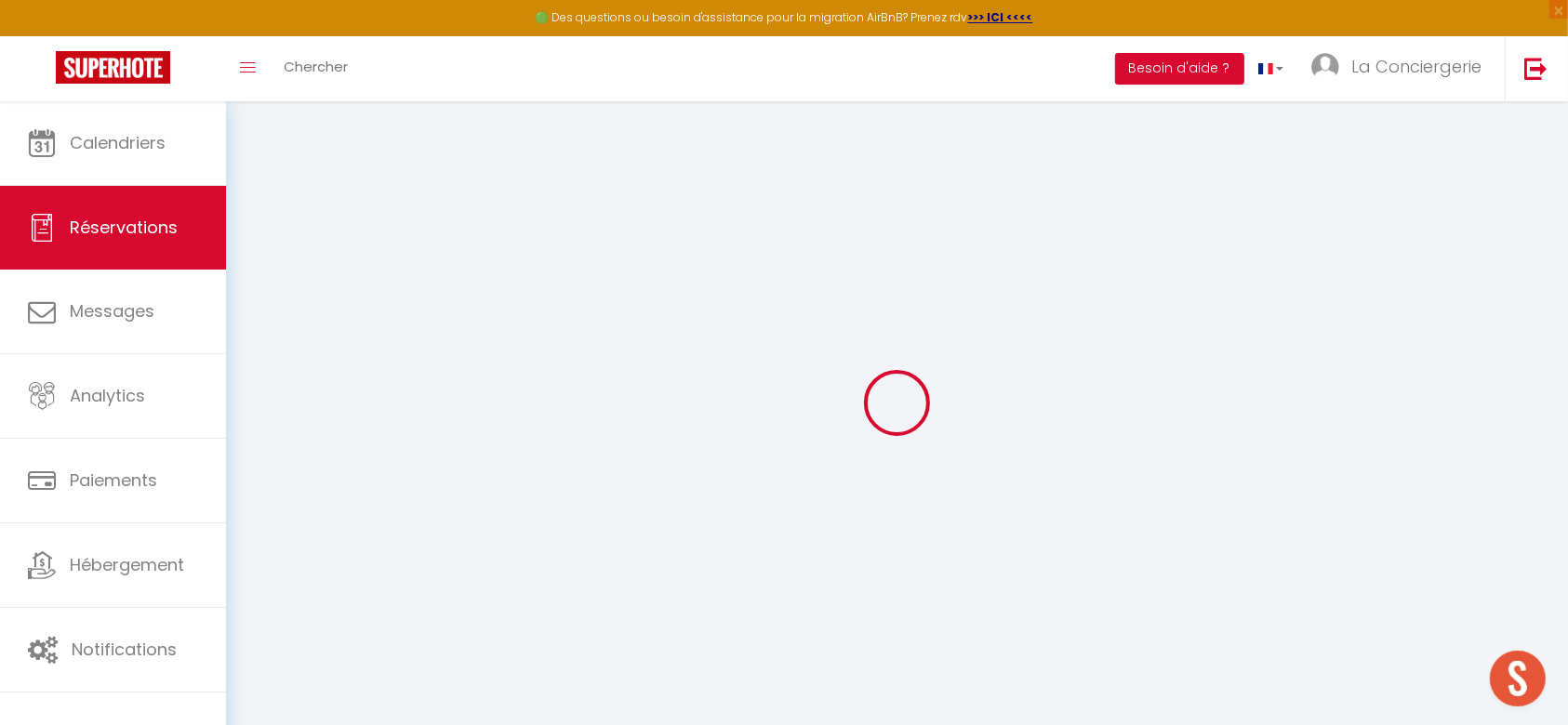
select select "1"
select select
type input "1"
select select "12"
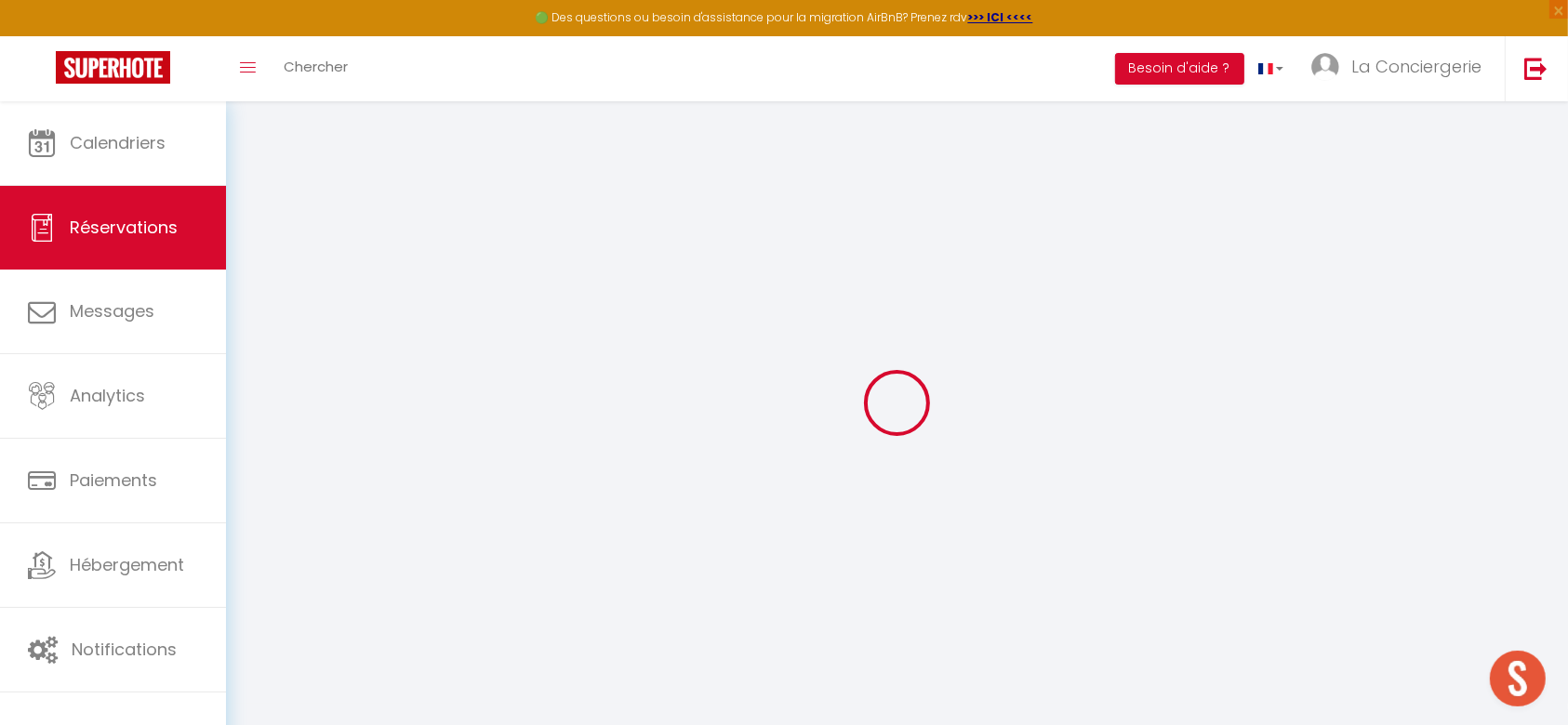
select select "15"
type input "162"
checkbox input "false"
type input "0"
select select "2"
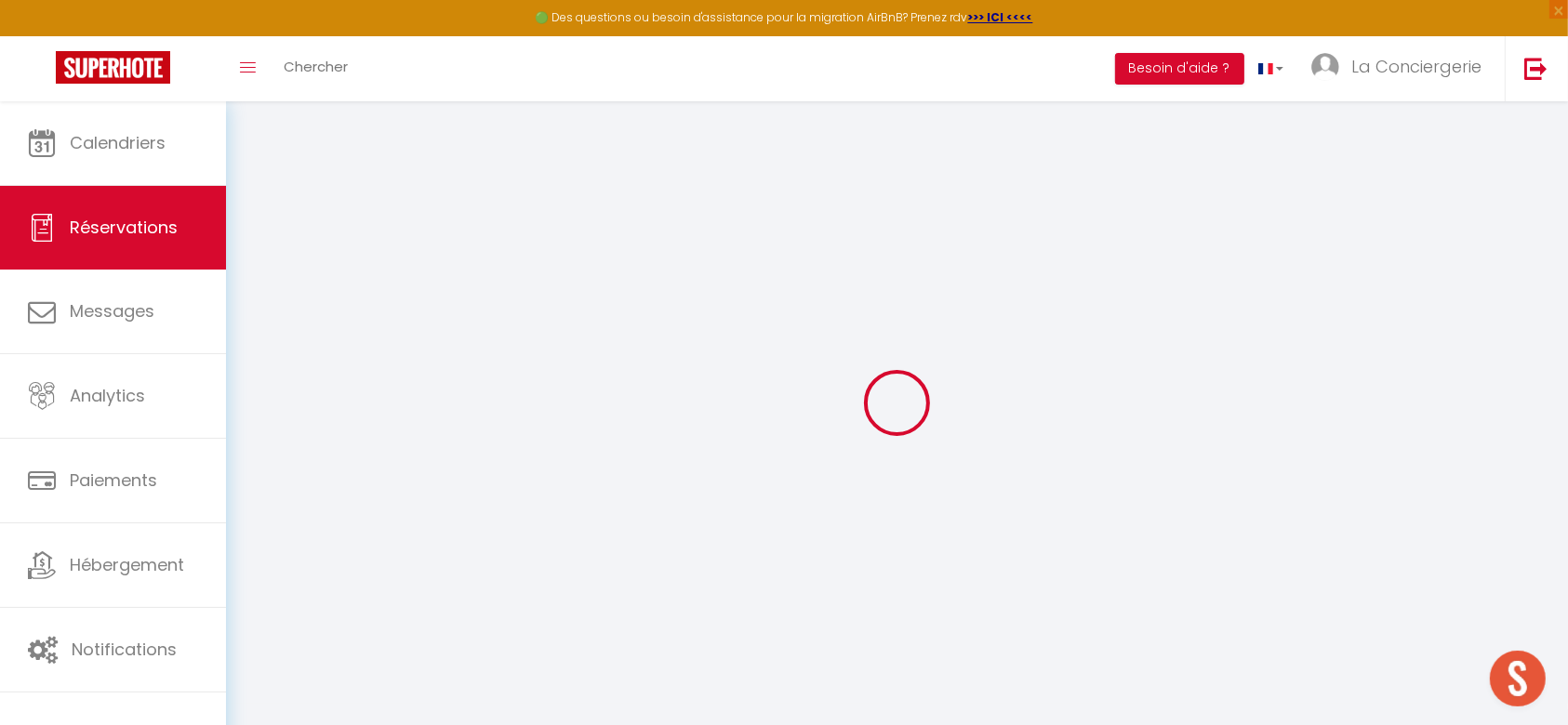
type input "28"
type input "0"
select select
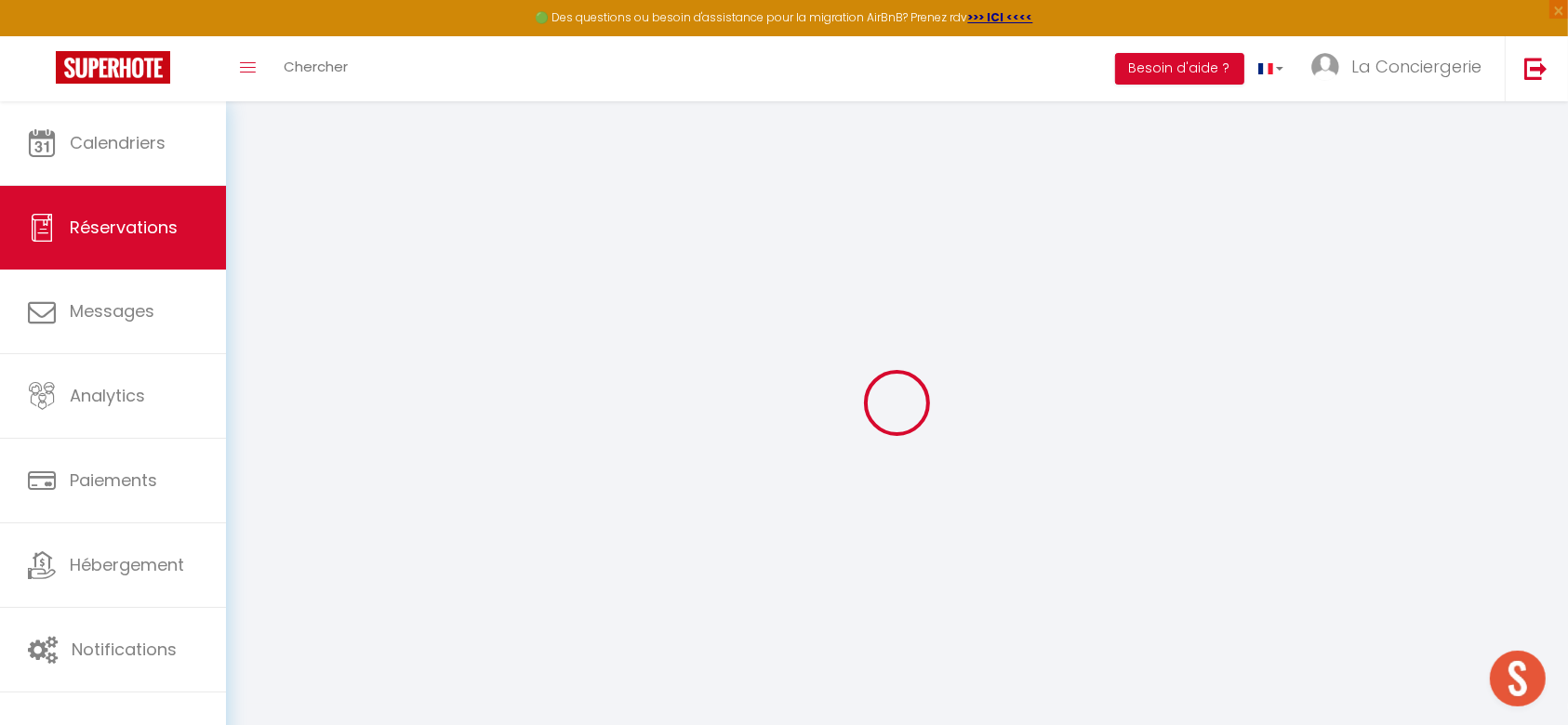
checkbox input "false"
select select
checkbox input "false"
select select
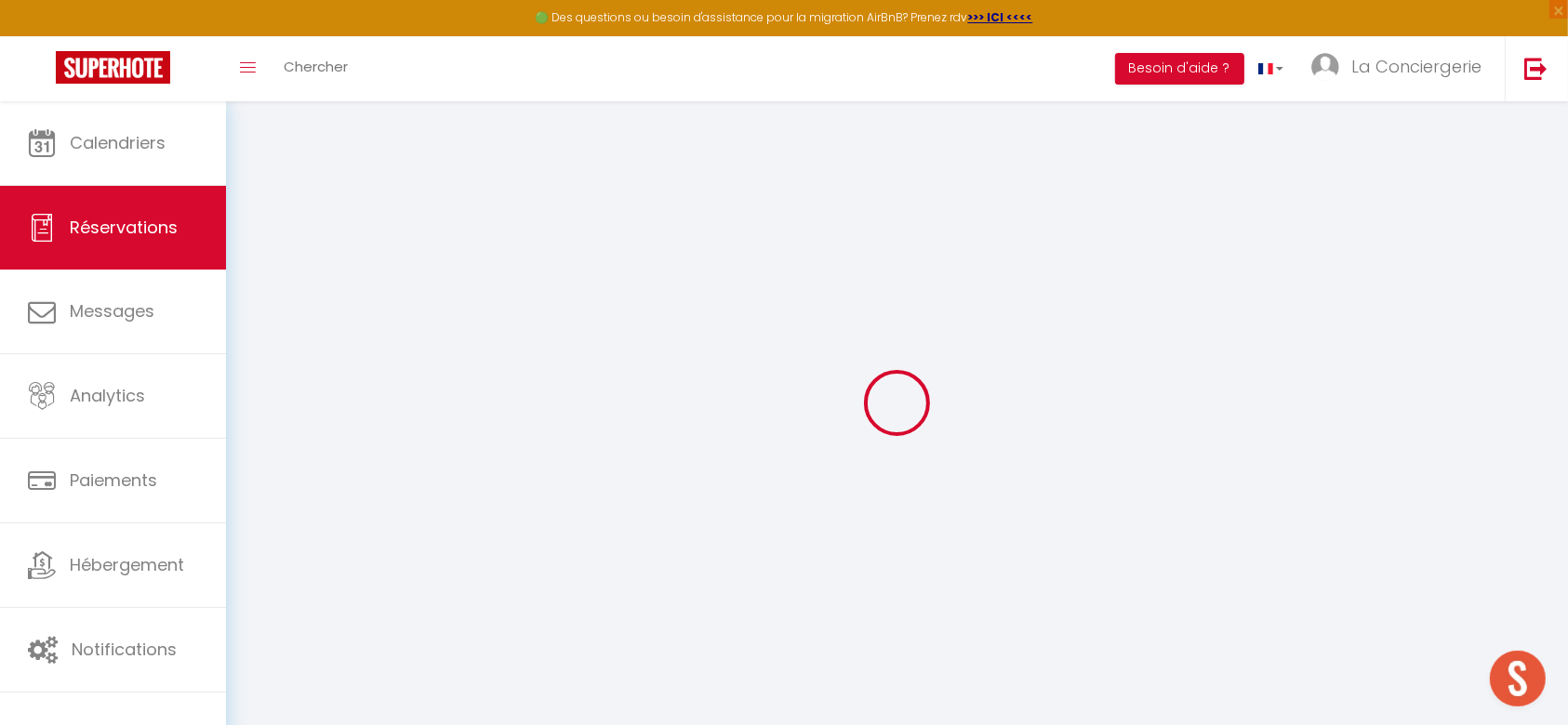
select select
checkbox input "false"
type textarea "** THIS RESERVATION HAS BEEN PRE-PAID ** BOOKING NOTE : Payment charge is EUR 2…"
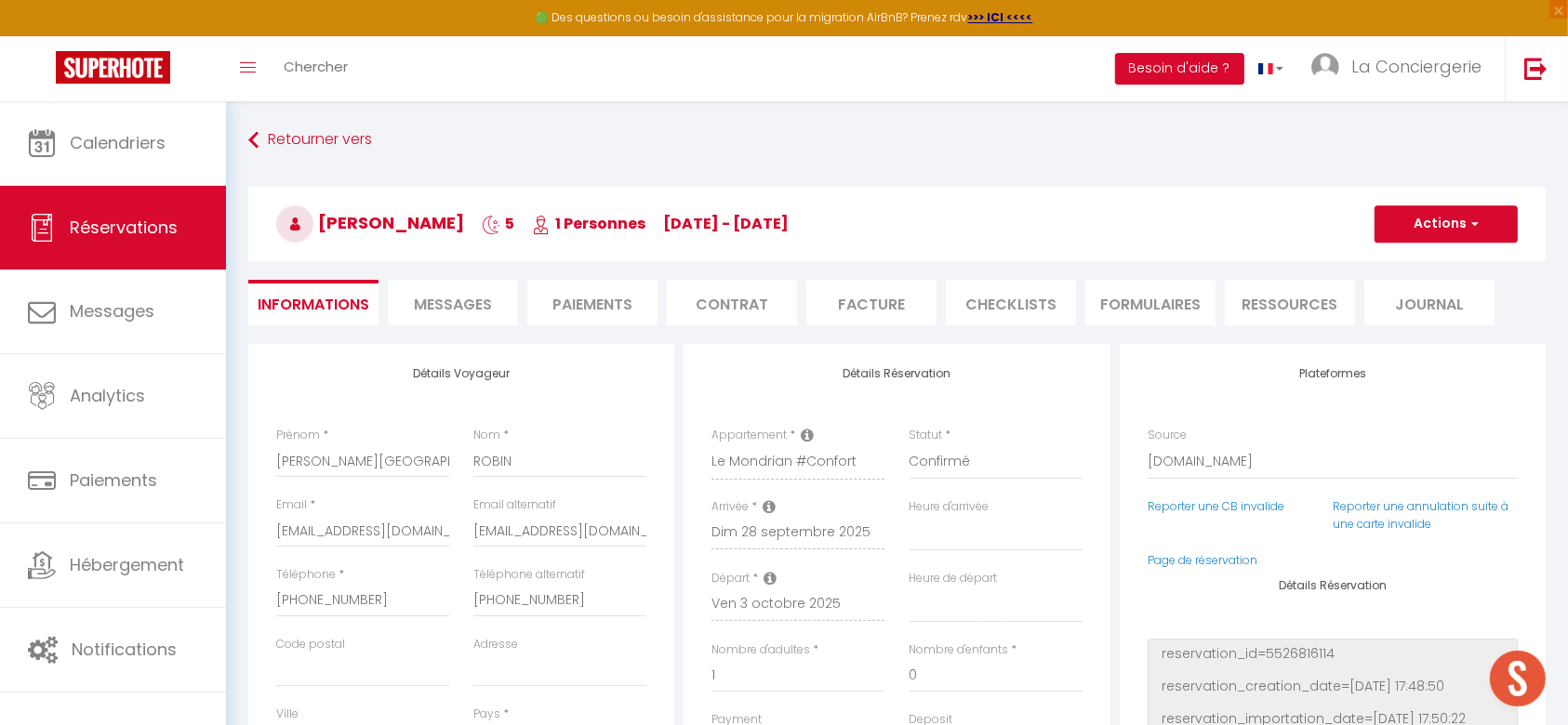
click at [430, 320] on li "Messages" at bounding box center [452, 302] width 130 height 46
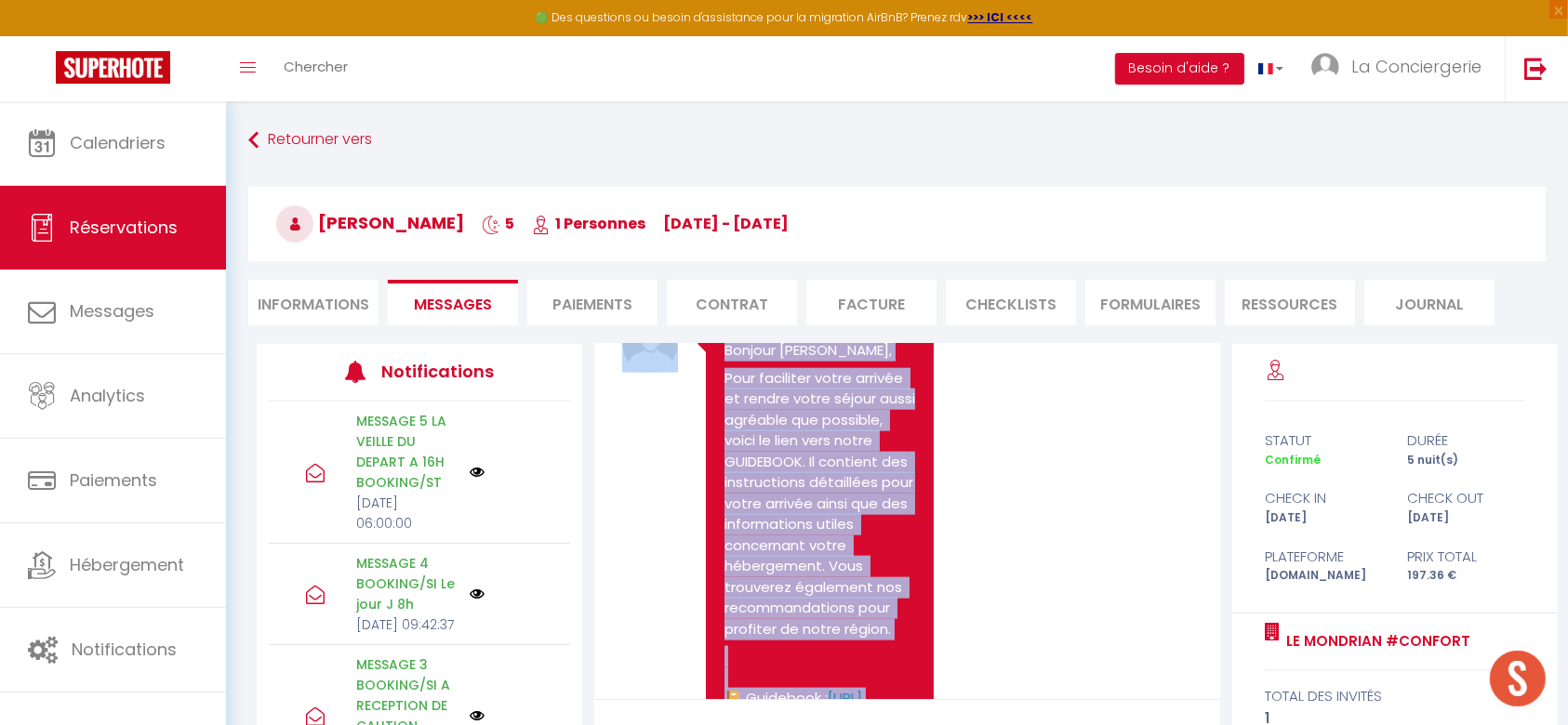
scroll to position [2314, 0]
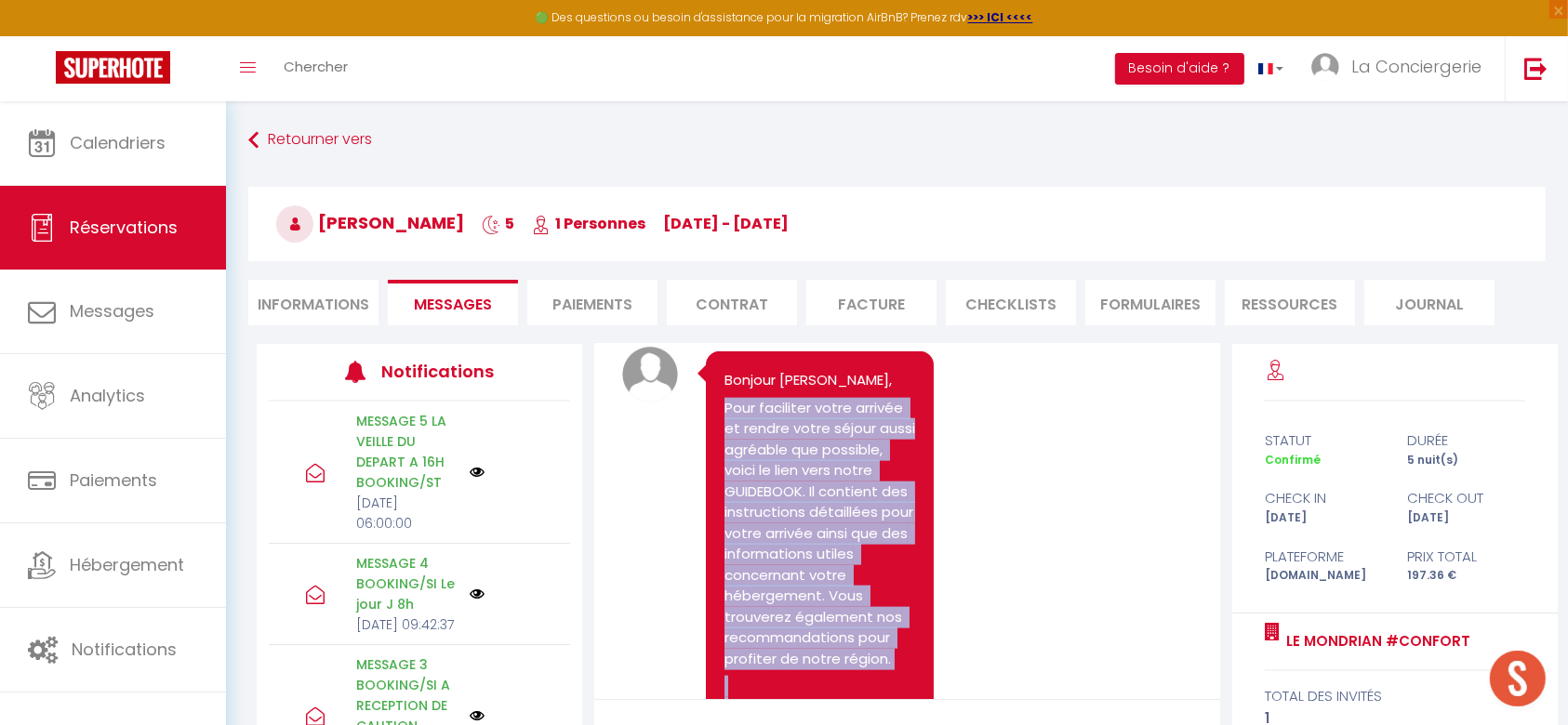
drag, startPoint x: 900, startPoint y: 579, endPoint x: 707, endPoint y: 576, distance: 193.0
click at [707, 576] on div "Note Sms Bonjour, Merci pour votre réservation, nous vous accueillerons avec pl…" at bounding box center [906, 418] width 598 height 4660
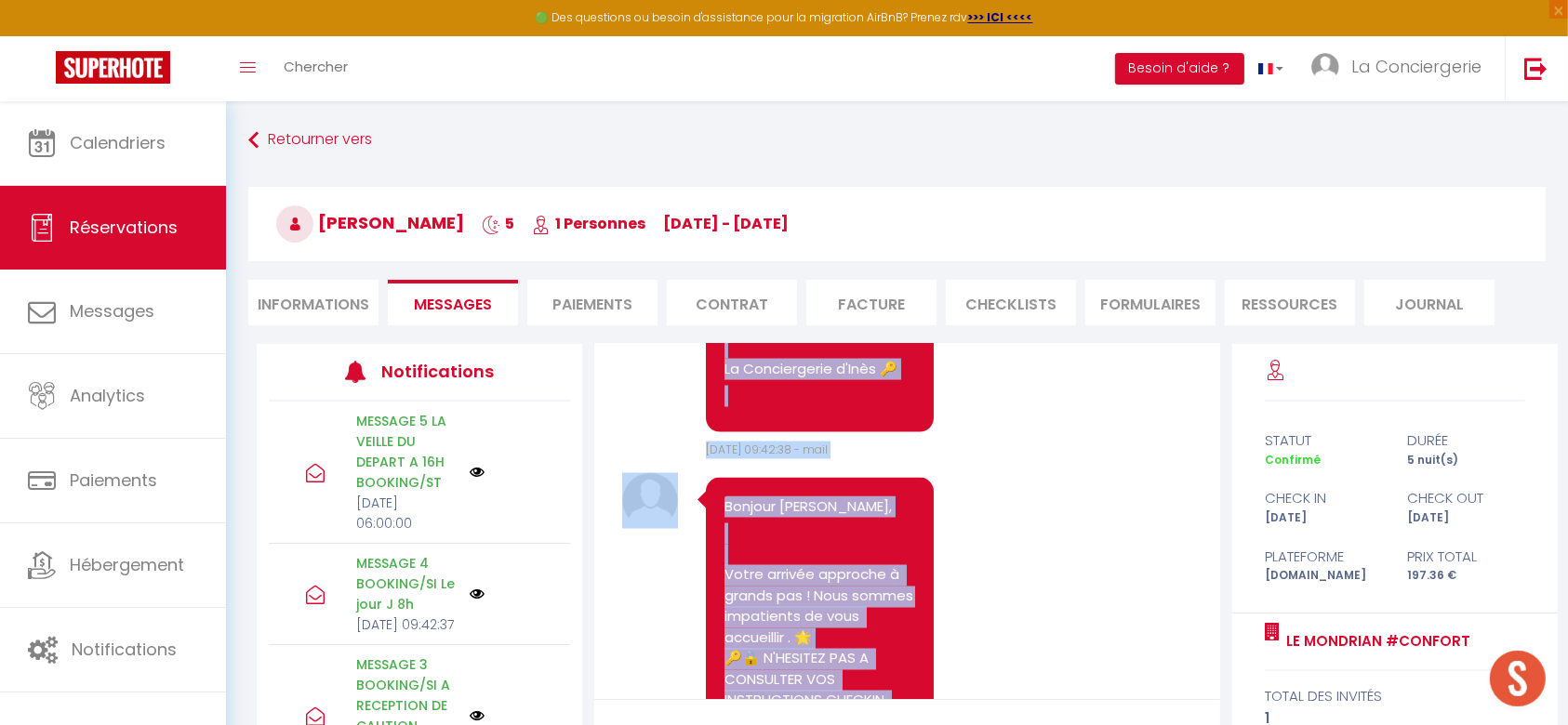
scroll to position [3678, 0]
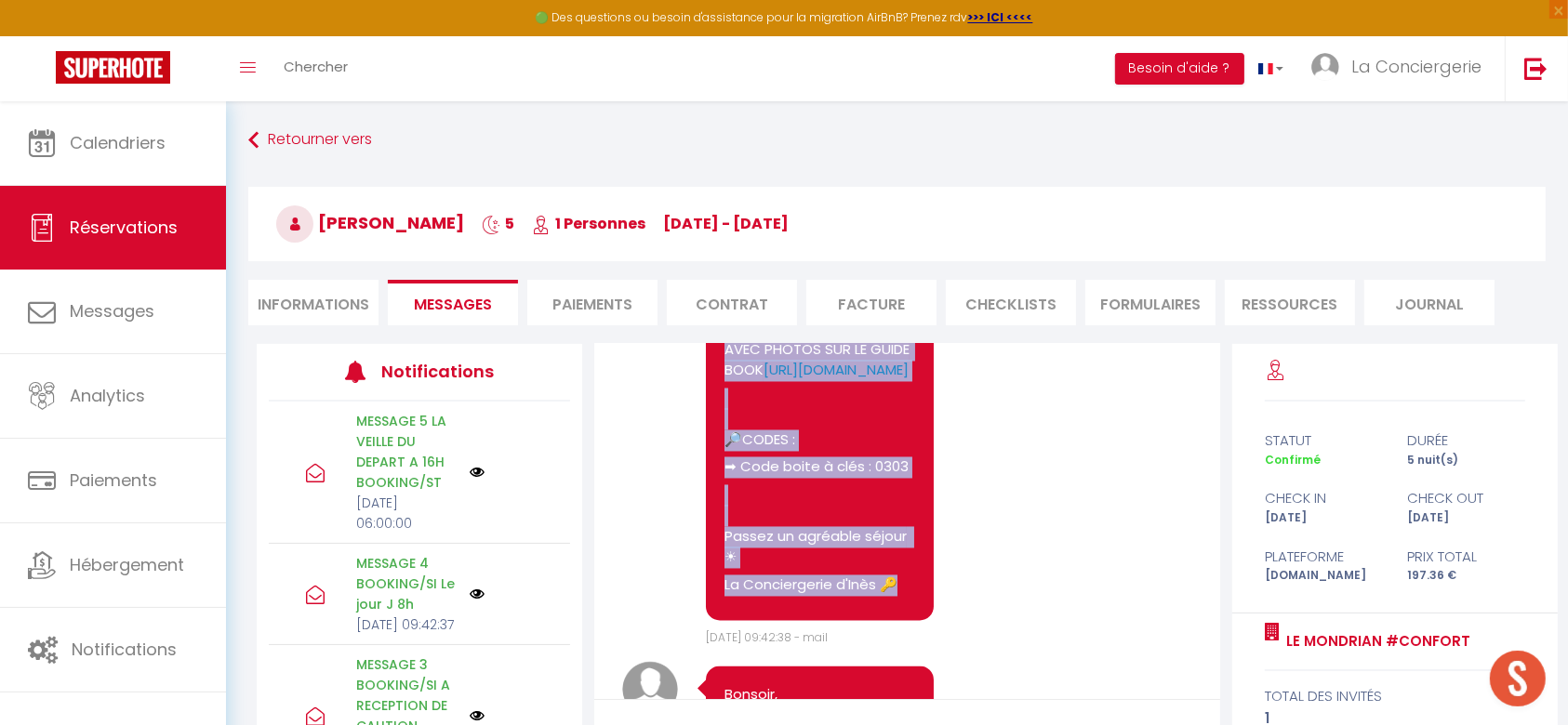
click at [874, 526] on pre "Bonjour [PERSON_NAME], Votre arrivée approche à grands pas ! Nous sommes impati…" at bounding box center [819, 364] width 190 height 479
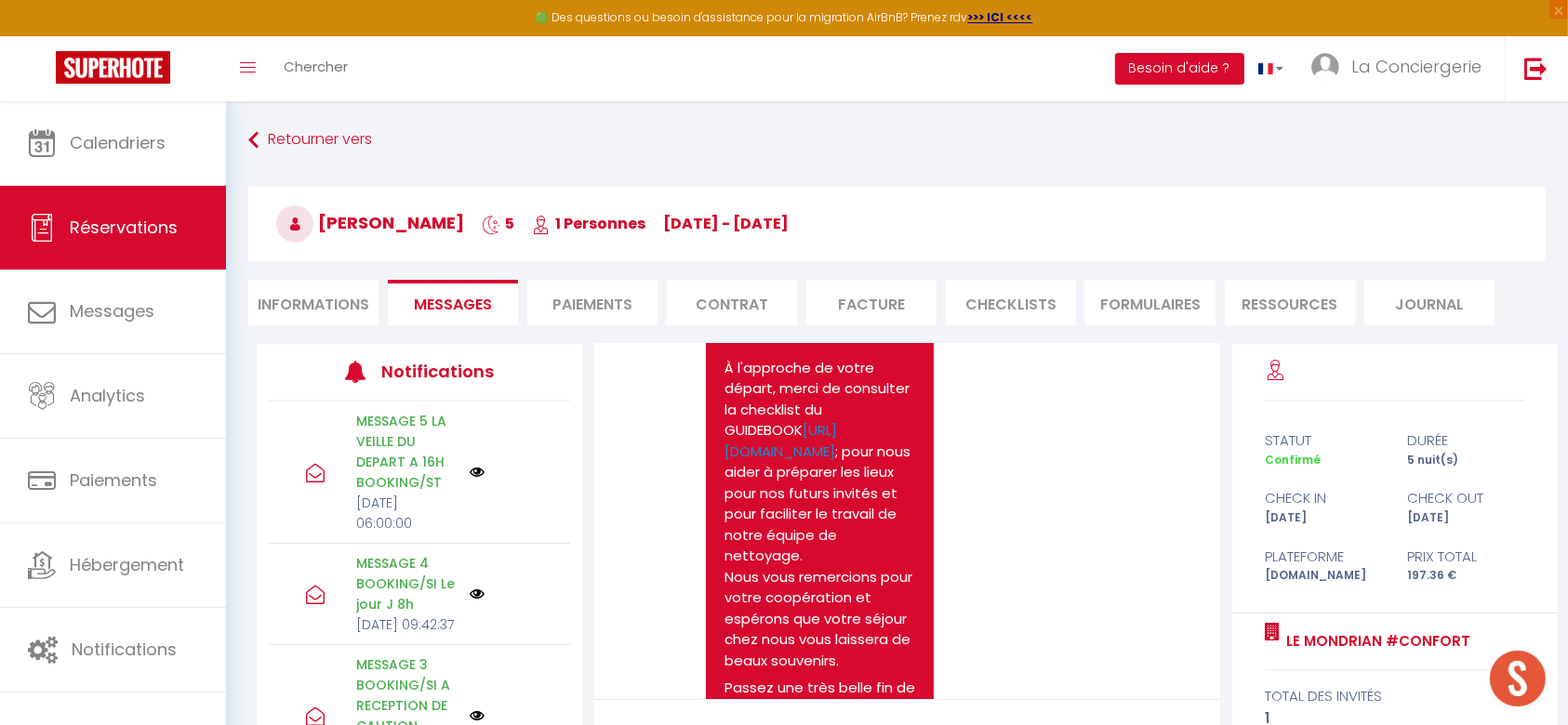
scroll to position [4297, 0]
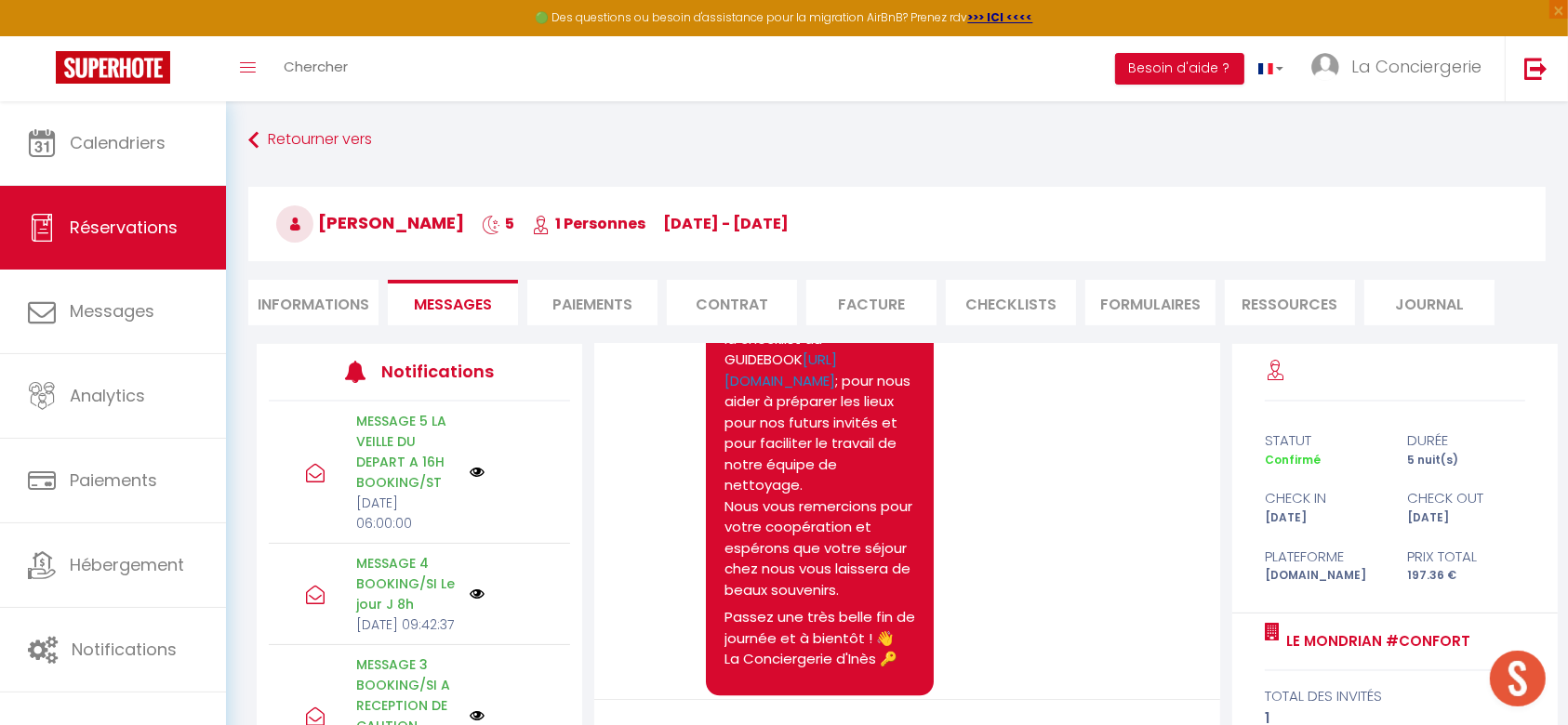
drag, startPoint x: 723, startPoint y: 577, endPoint x: 885, endPoint y: 527, distance: 169.5
copy pre "Votre arrivée approche à grands pas ! Nous sommes impatients de vous accueillir…"
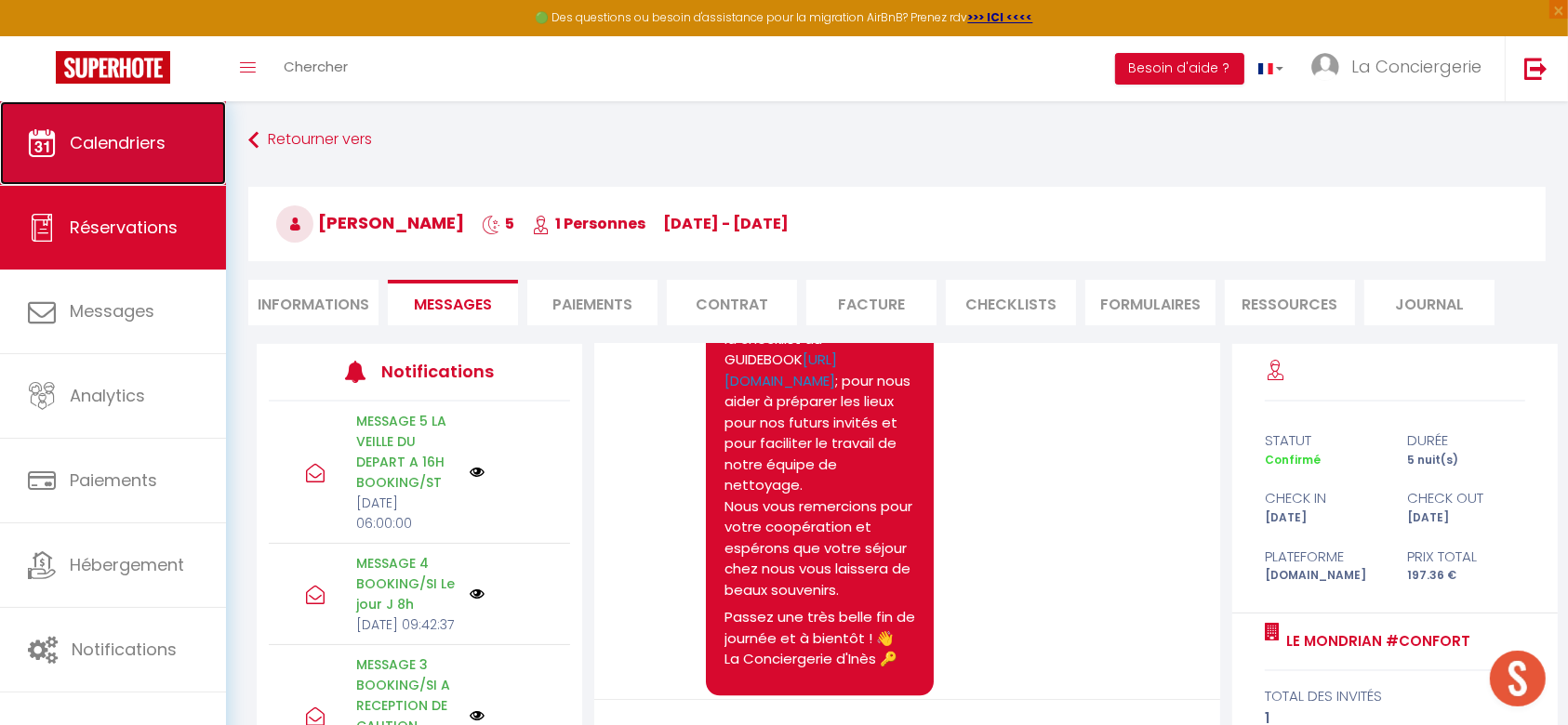
click at [97, 145] on span "Calendriers" at bounding box center [117, 142] width 96 height 23
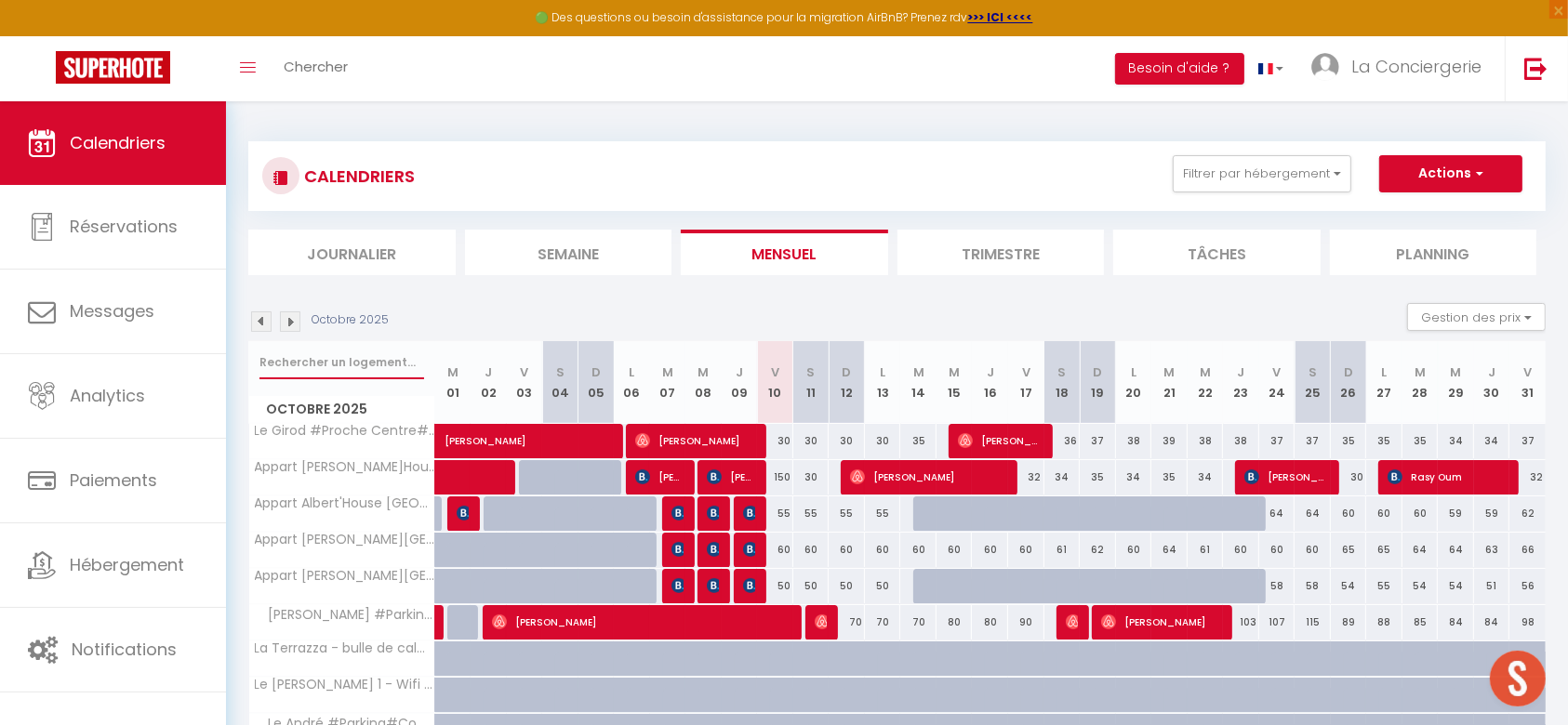
click at [364, 365] on input "text" at bounding box center [342, 363] width 165 height 34
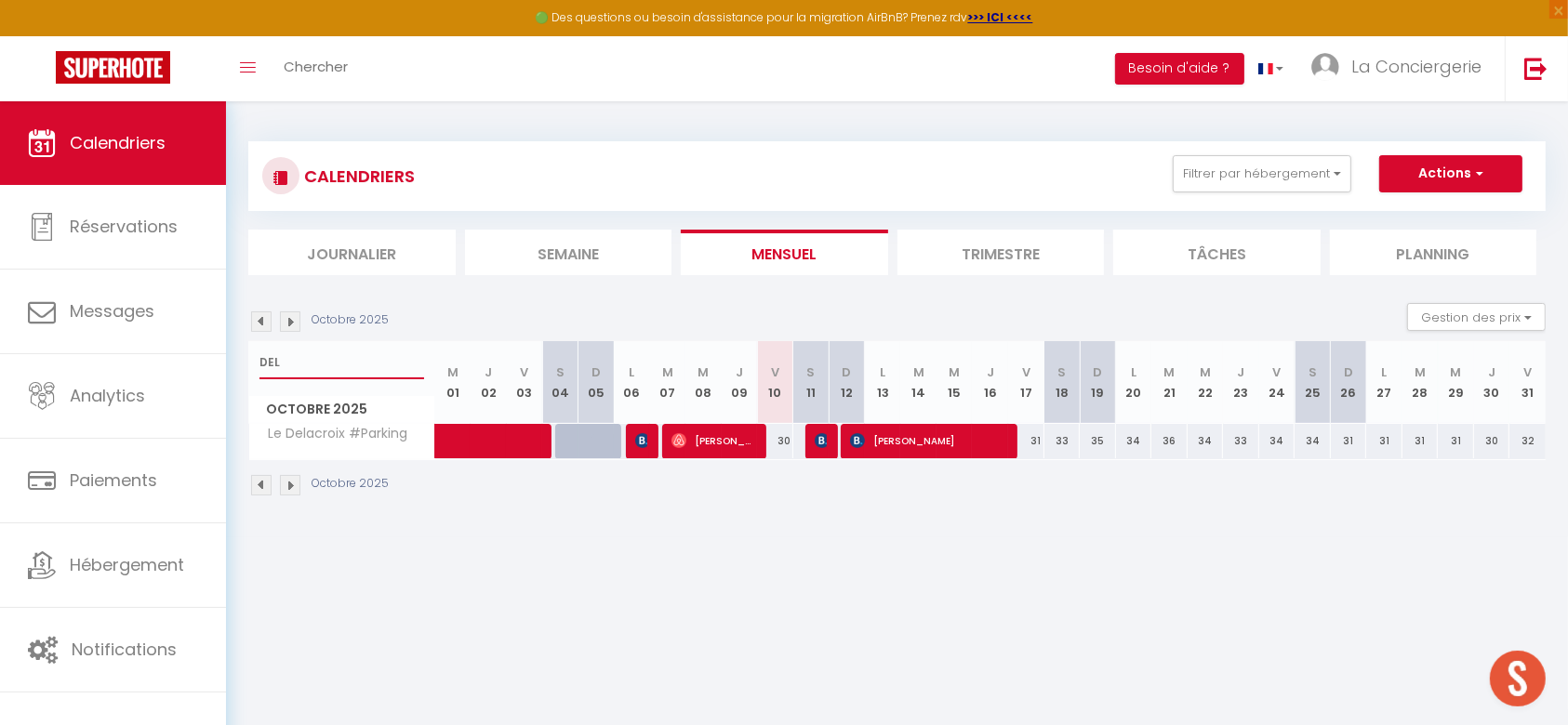
type input "DEL"
click at [723, 437] on span "[PERSON_NAME]" at bounding box center [713, 441] width 84 height 36
select select "OK"
select select "1"
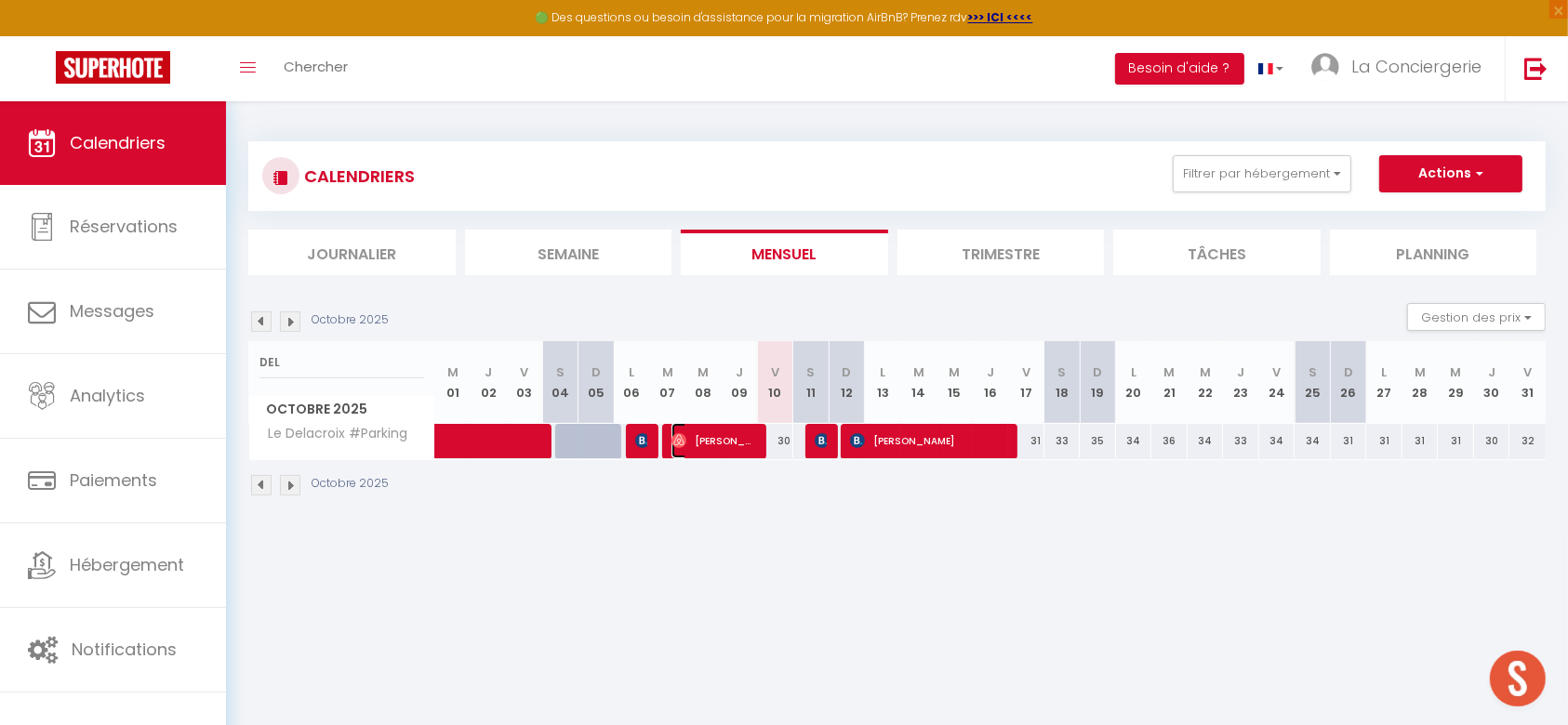
select select "0"
select select "1"
select select
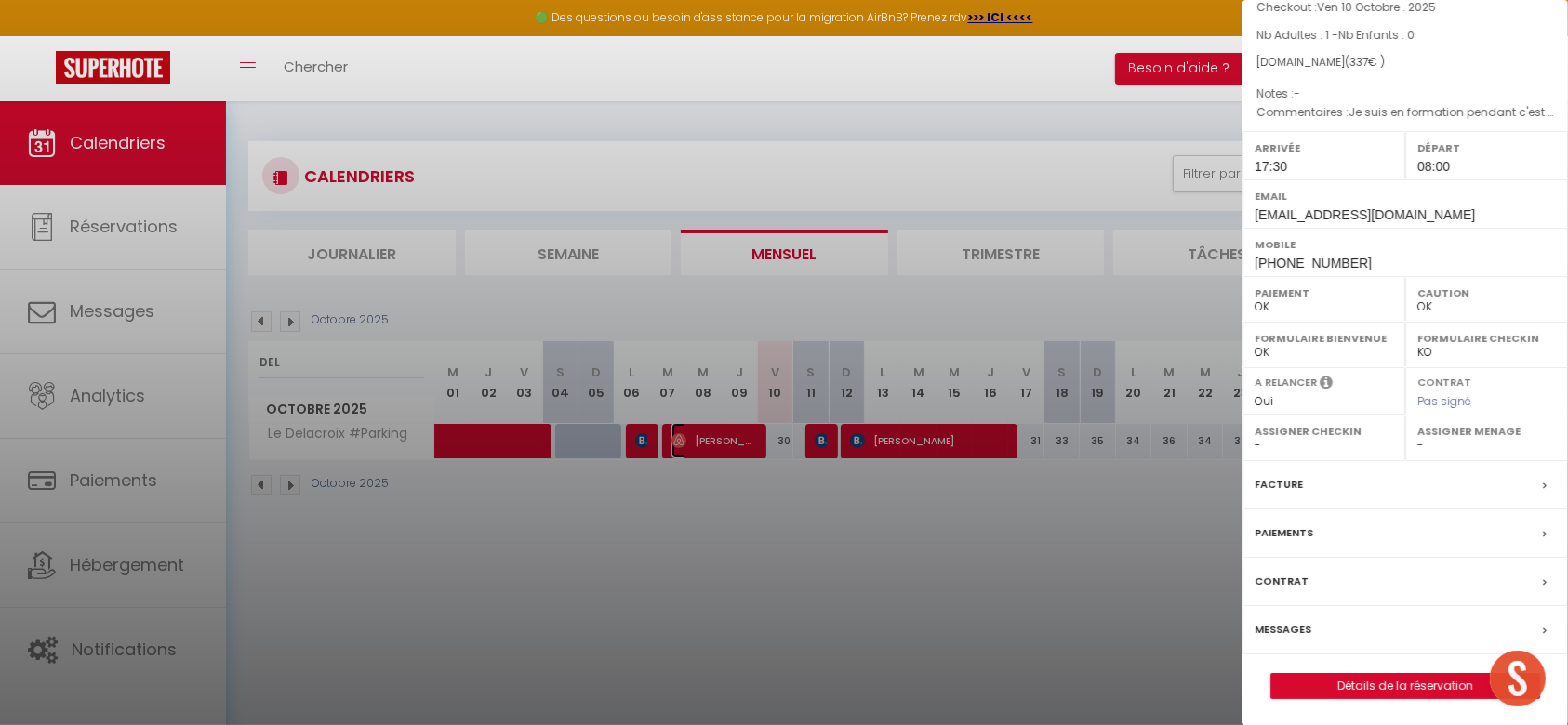
scroll to position [198, 0]
select select "53554"
click at [1278, 633] on label "Messages" at bounding box center [1282, 628] width 57 height 20
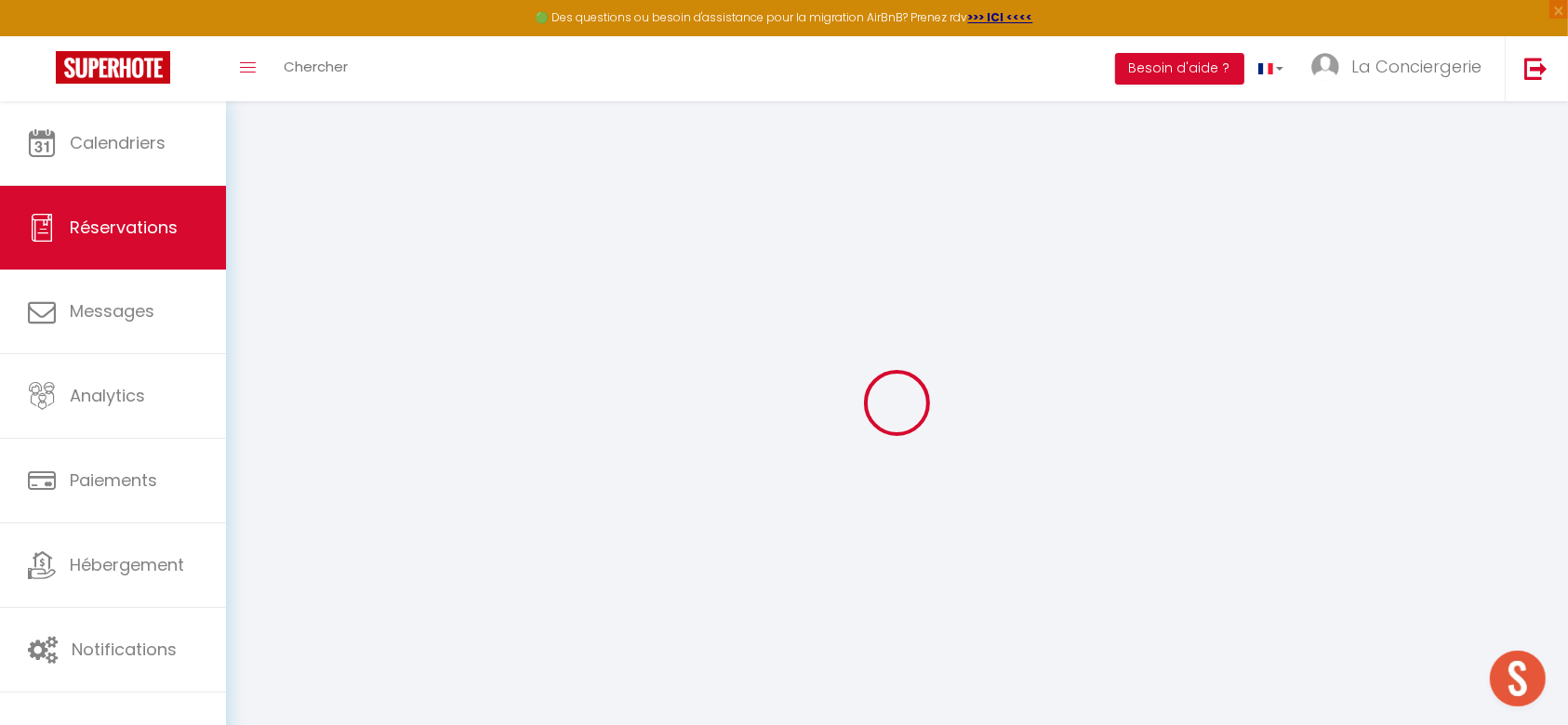
select select
checkbox input "false"
type textarea "Je suis en formation pendant c'est 4 jours !"
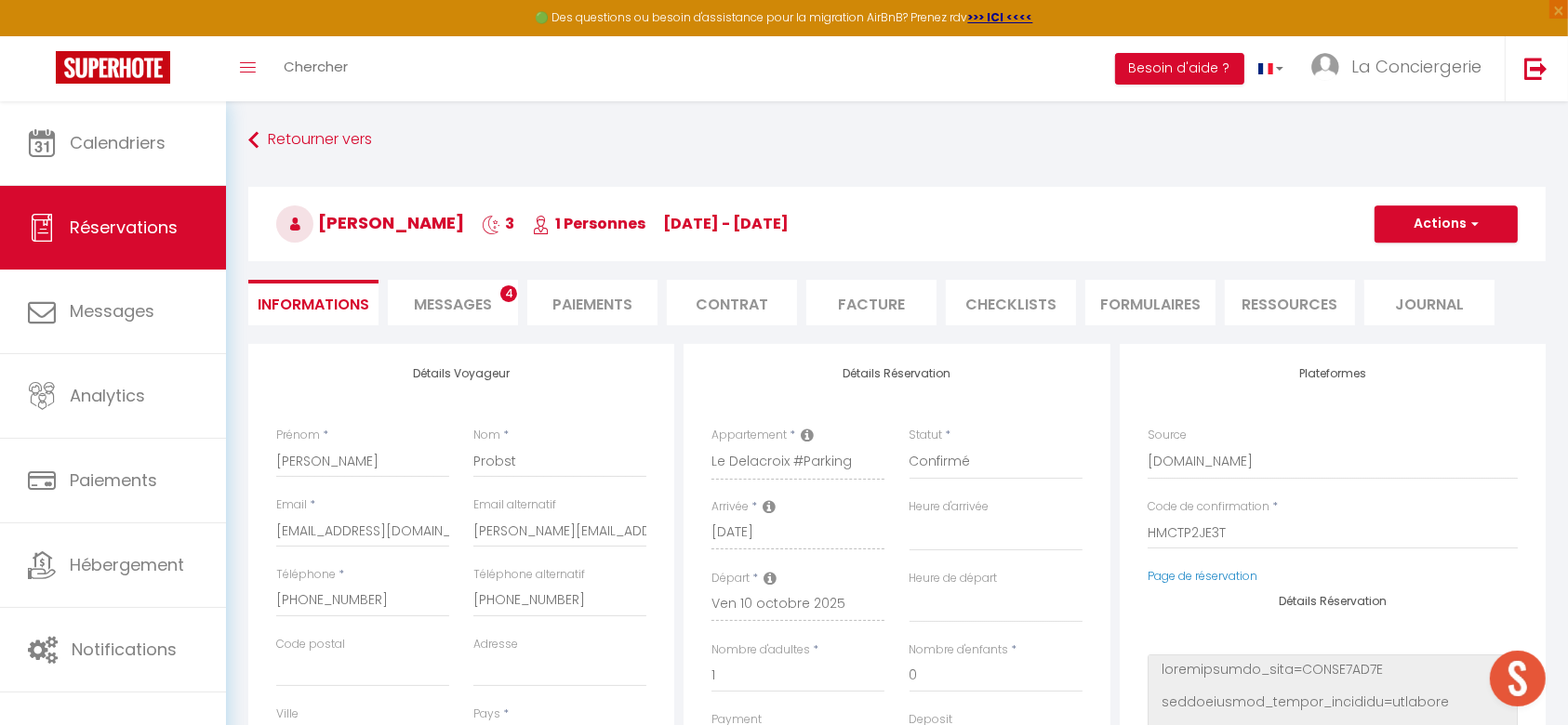
click at [416, 311] on span "Messages" at bounding box center [452, 304] width 78 height 22
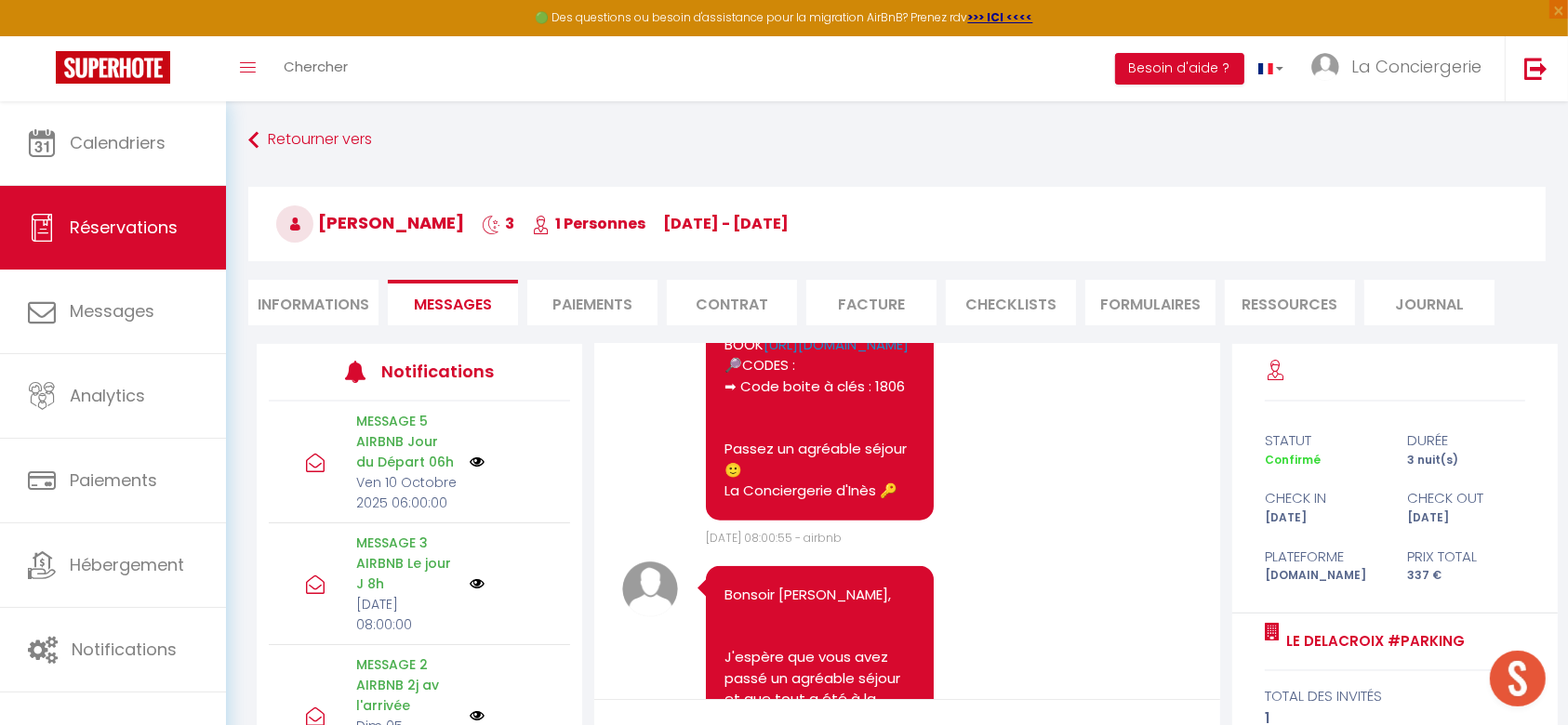
scroll to position [2406, 0]
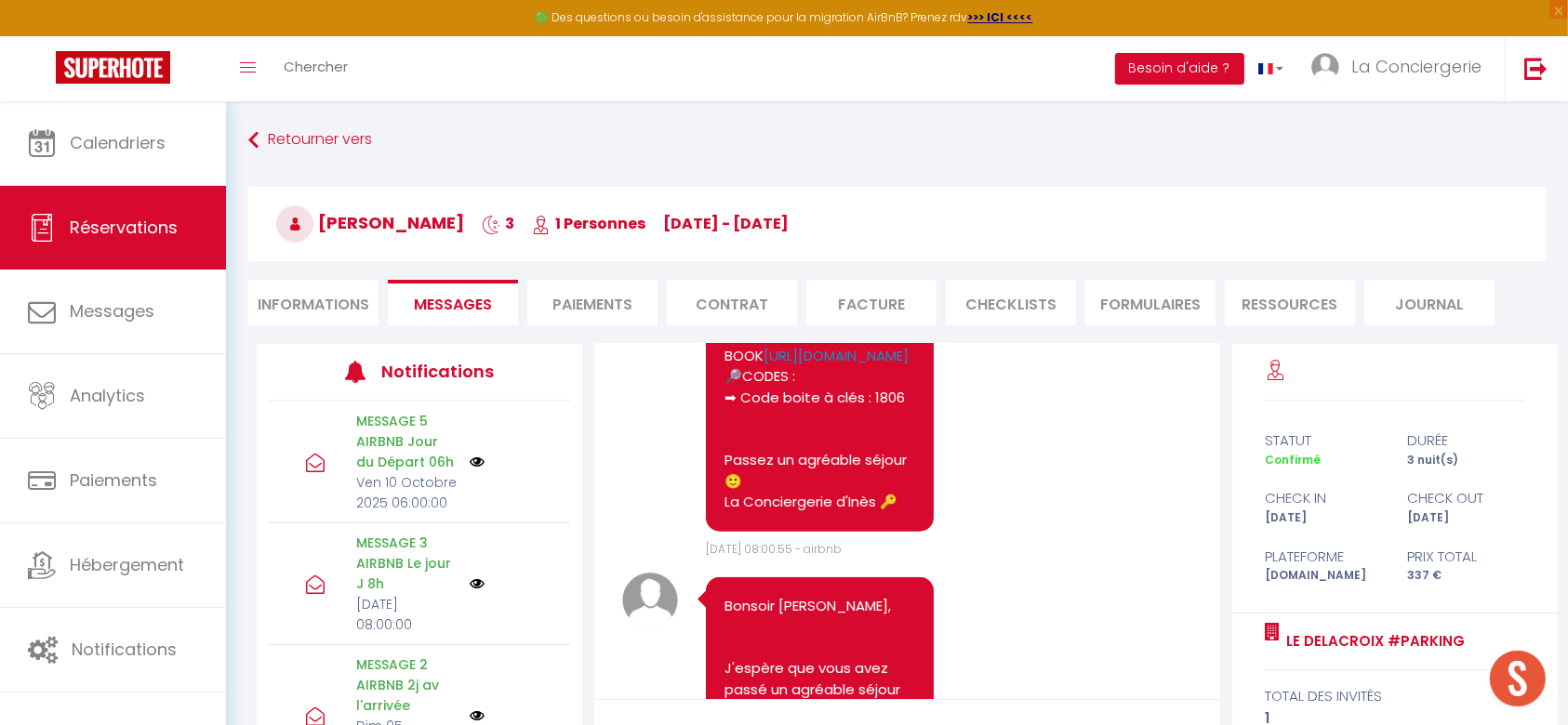
drag, startPoint x: 896, startPoint y: 639, endPoint x: 735, endPoint y: 647, distance: 161.2
click at [735, 514] on pre "Bonjour [PERSON_NAME], Votre arrivée approche à grands pas ! Nous sommes impati…" at bounding box center [819, 313] width 190 height 398
copy pre "Votre arrivée approche à grands pas ! Nous sommes impatients de vous accueillir…"
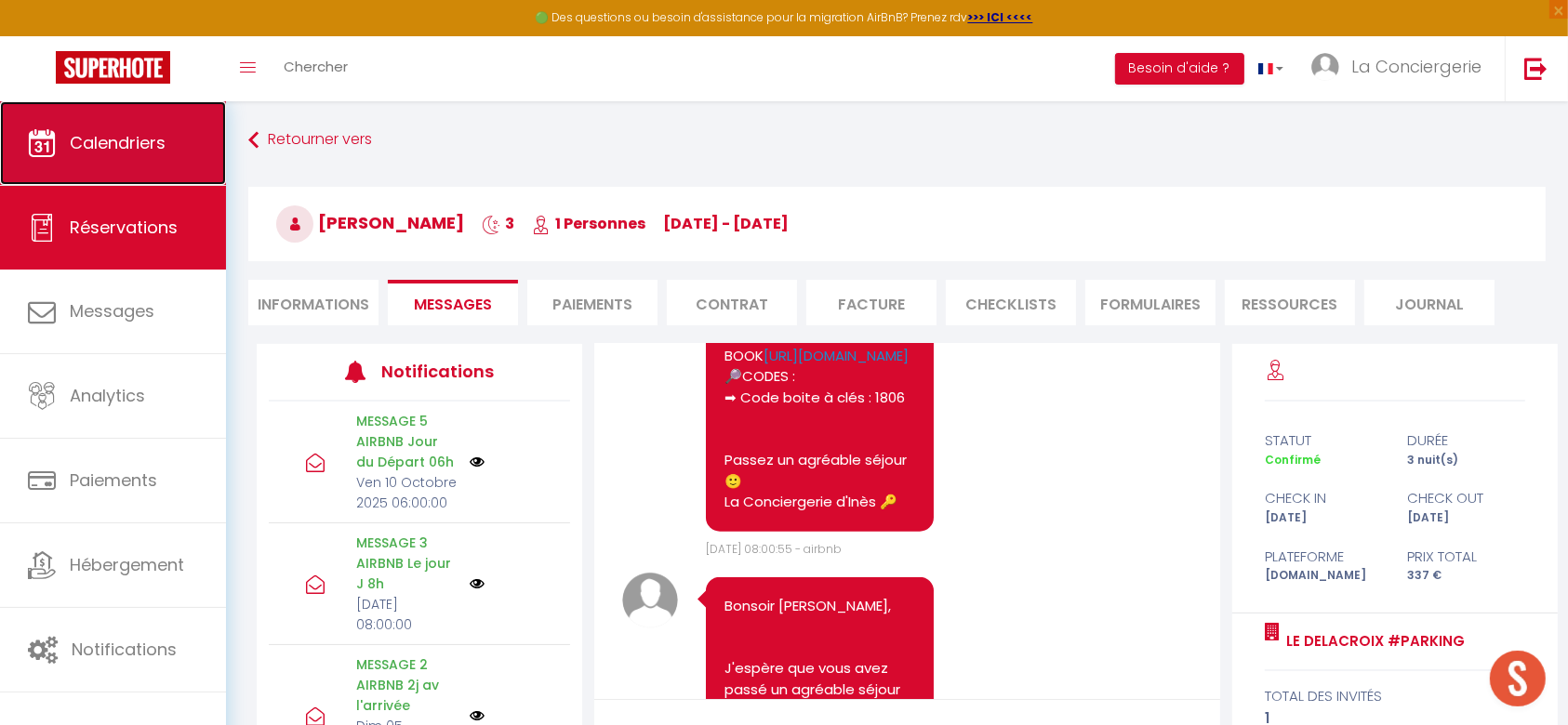
click at [167, 159] on link "Calendriers" at bounding box center [113, 143] width 226 height 83
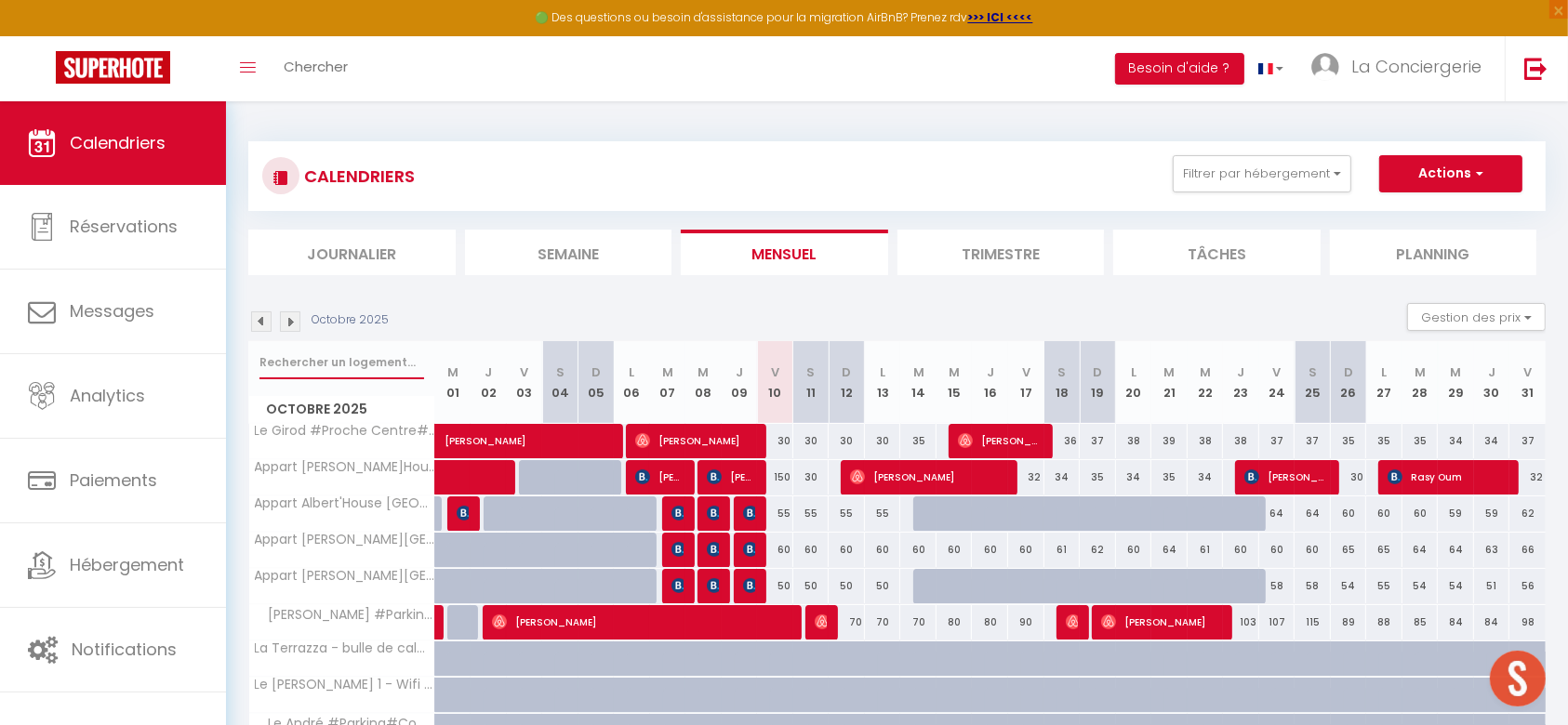
click at [347, 353] on input "text" at bounding box center [342, 363] width 165 height 34
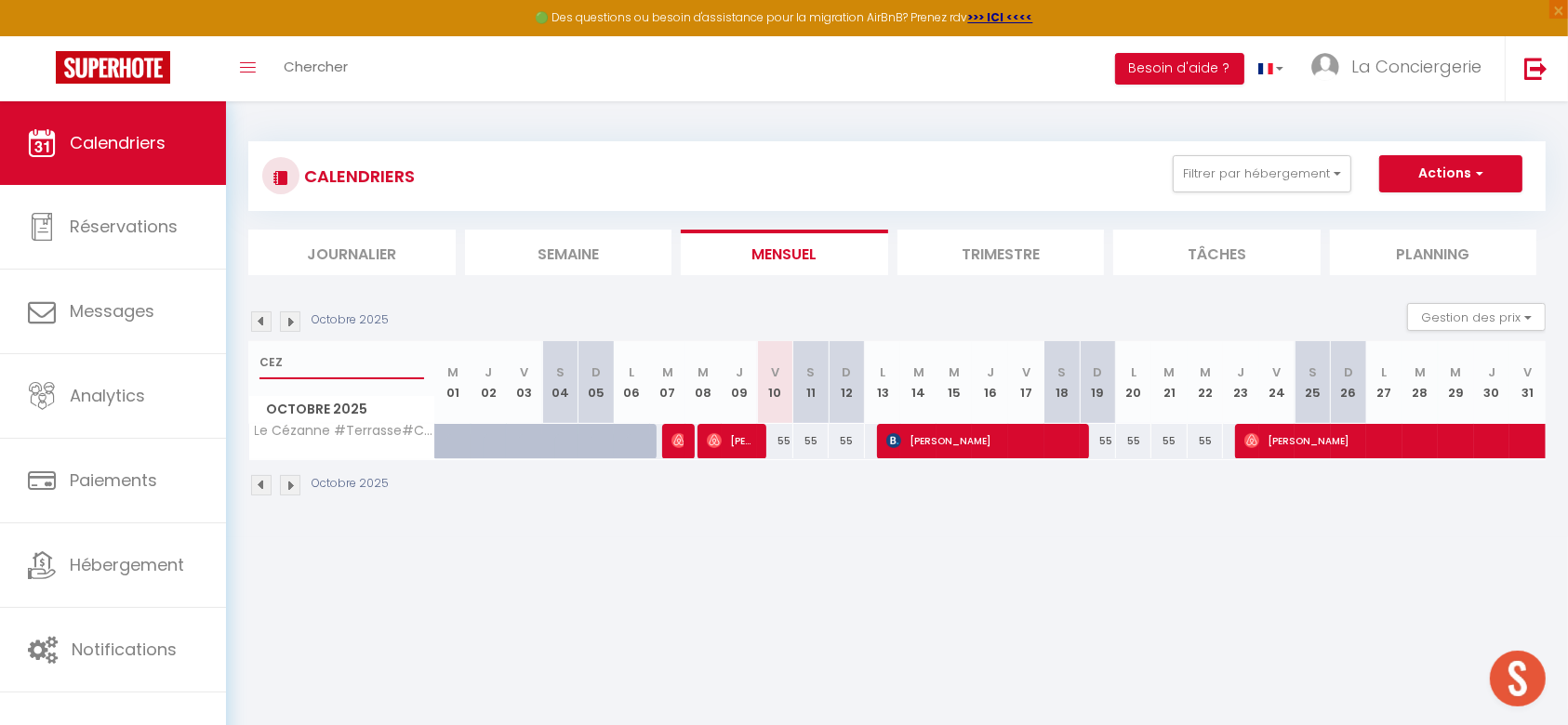
type input "CEZ"
click at [744, 435] on span "[PERSON_NAME]" at bounding box center [731, 441] width 49 height 36
select select "OK"
select select "1"
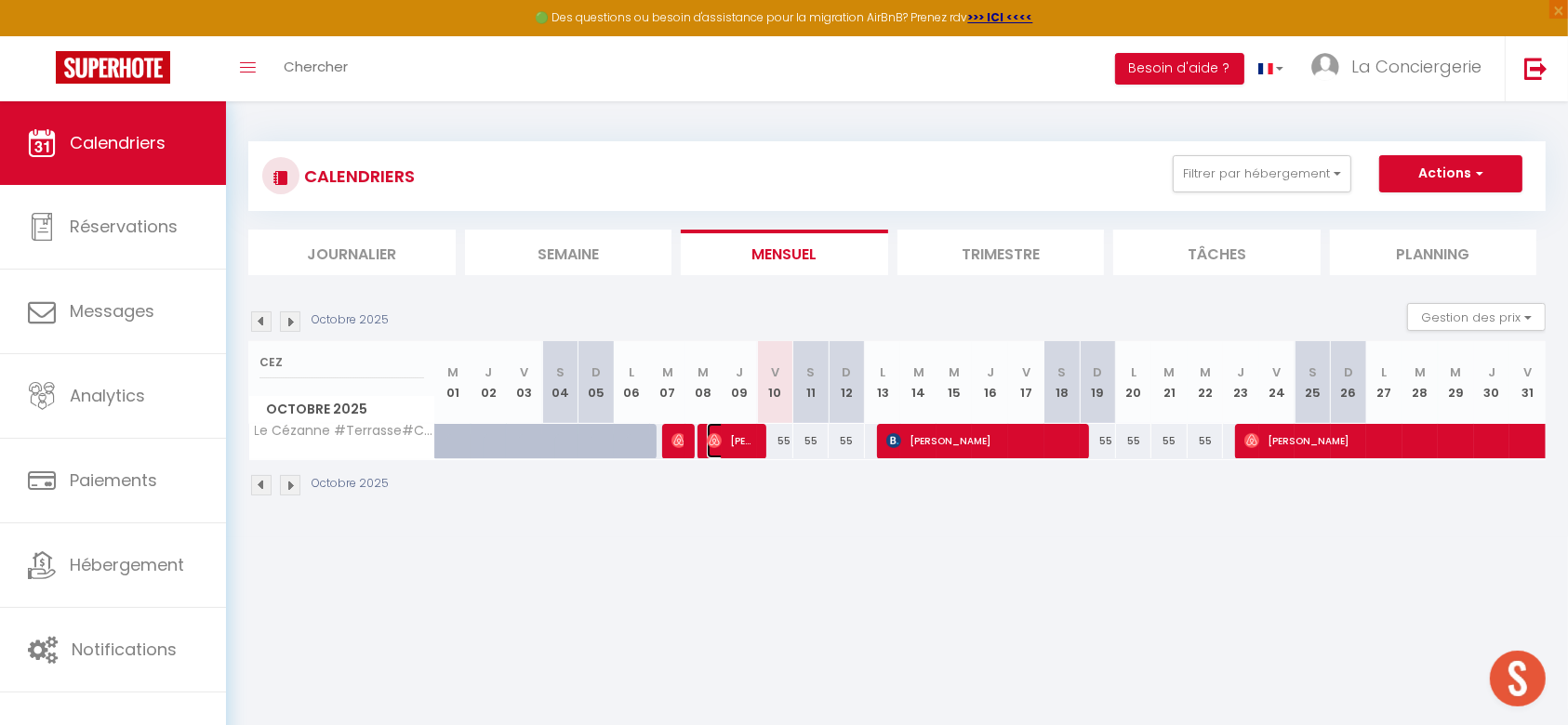
select select "0"
select select "1"
select select
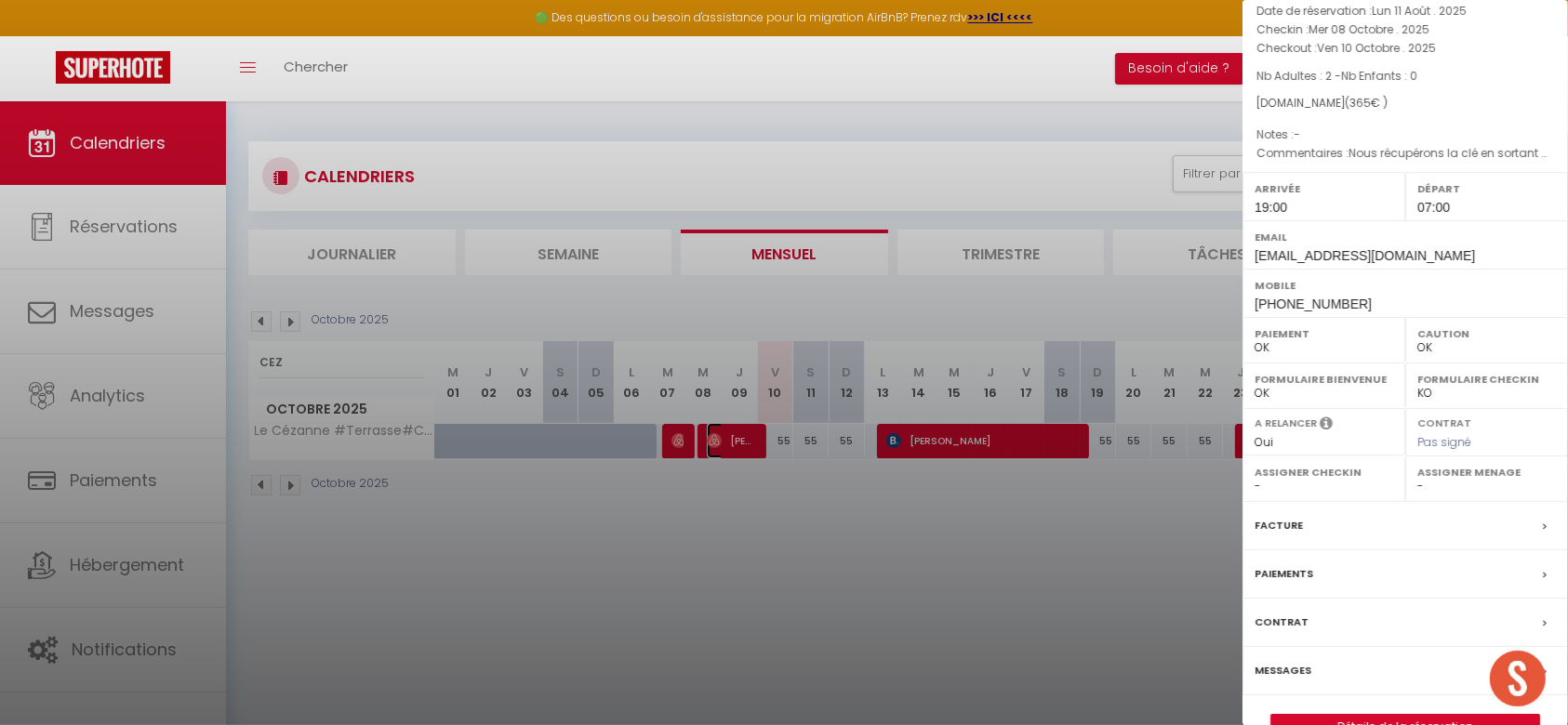
scroll to position [139, 0]
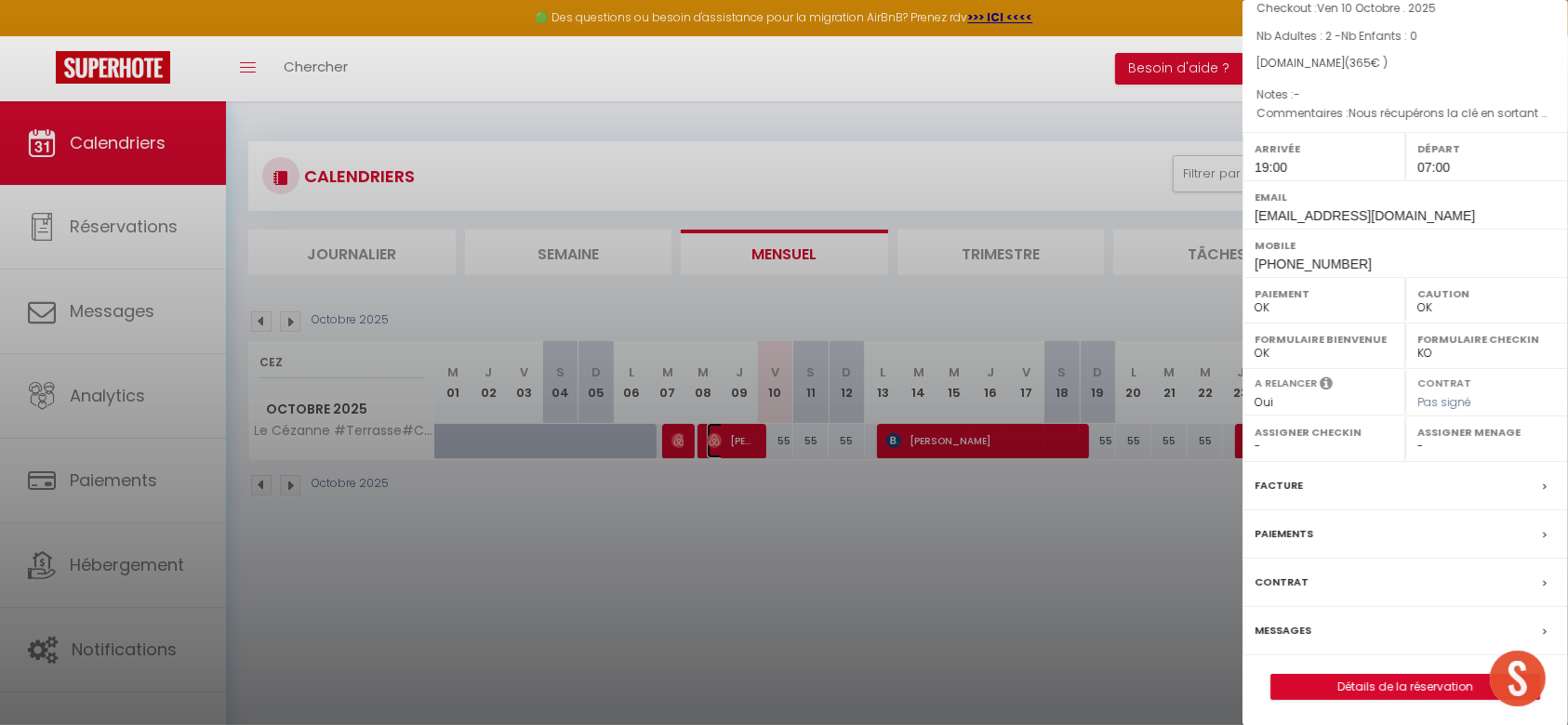
select select "53554"
click at [1266, 629] on label "Messages" at bounding box center [1282, 631] width 57 height 20
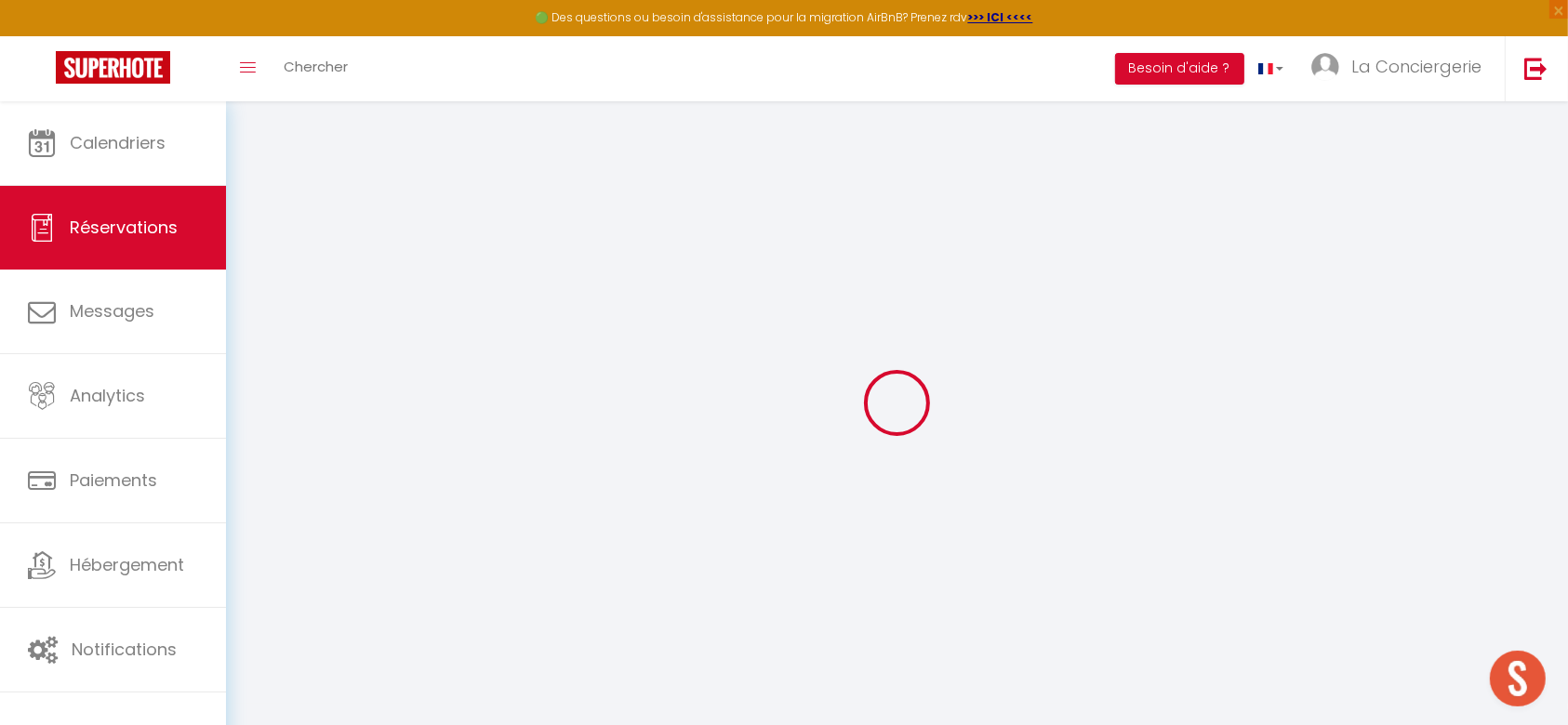
click at [1451, 341] on div at bounding box center [897, 403] width 1297 height 558
select select
checkbox input "false"
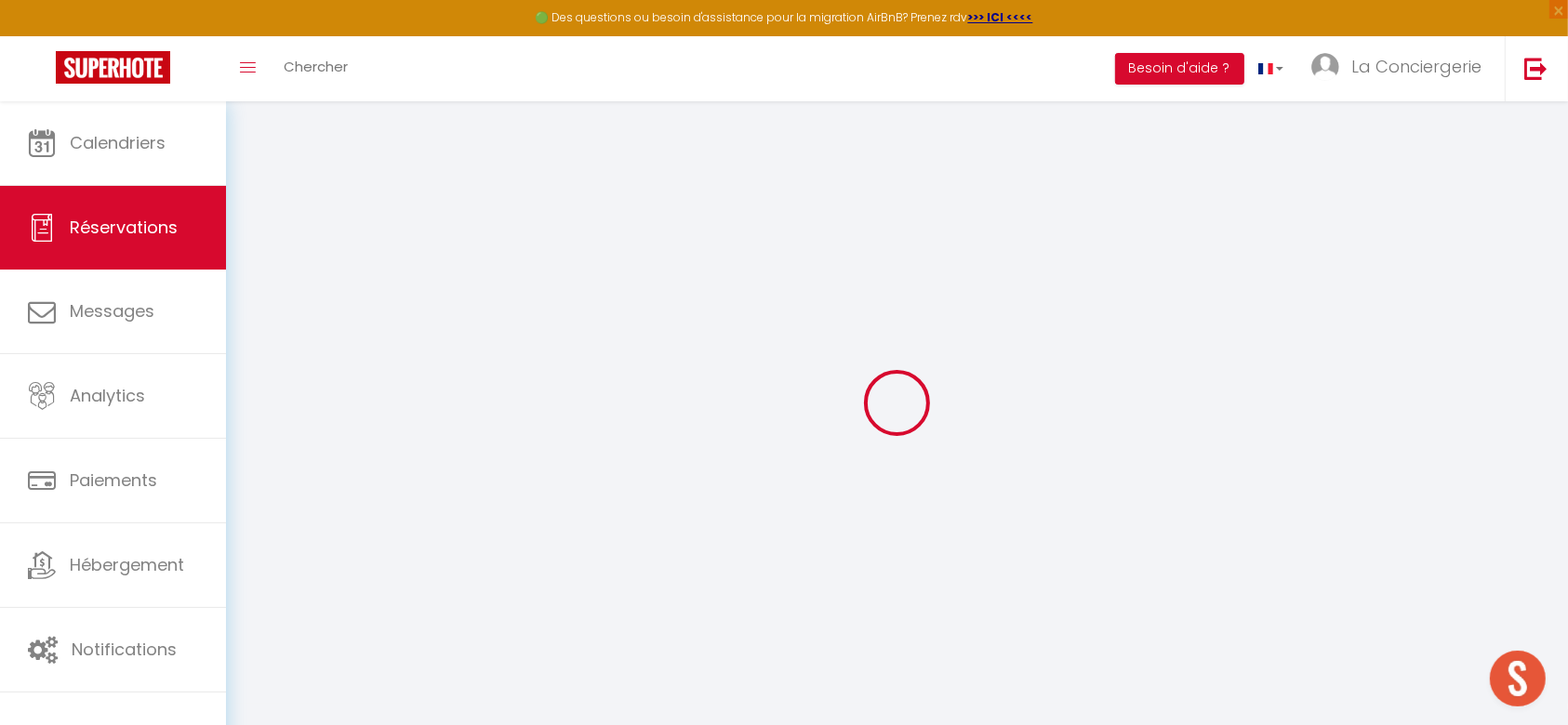
select select
checkbox input "false"
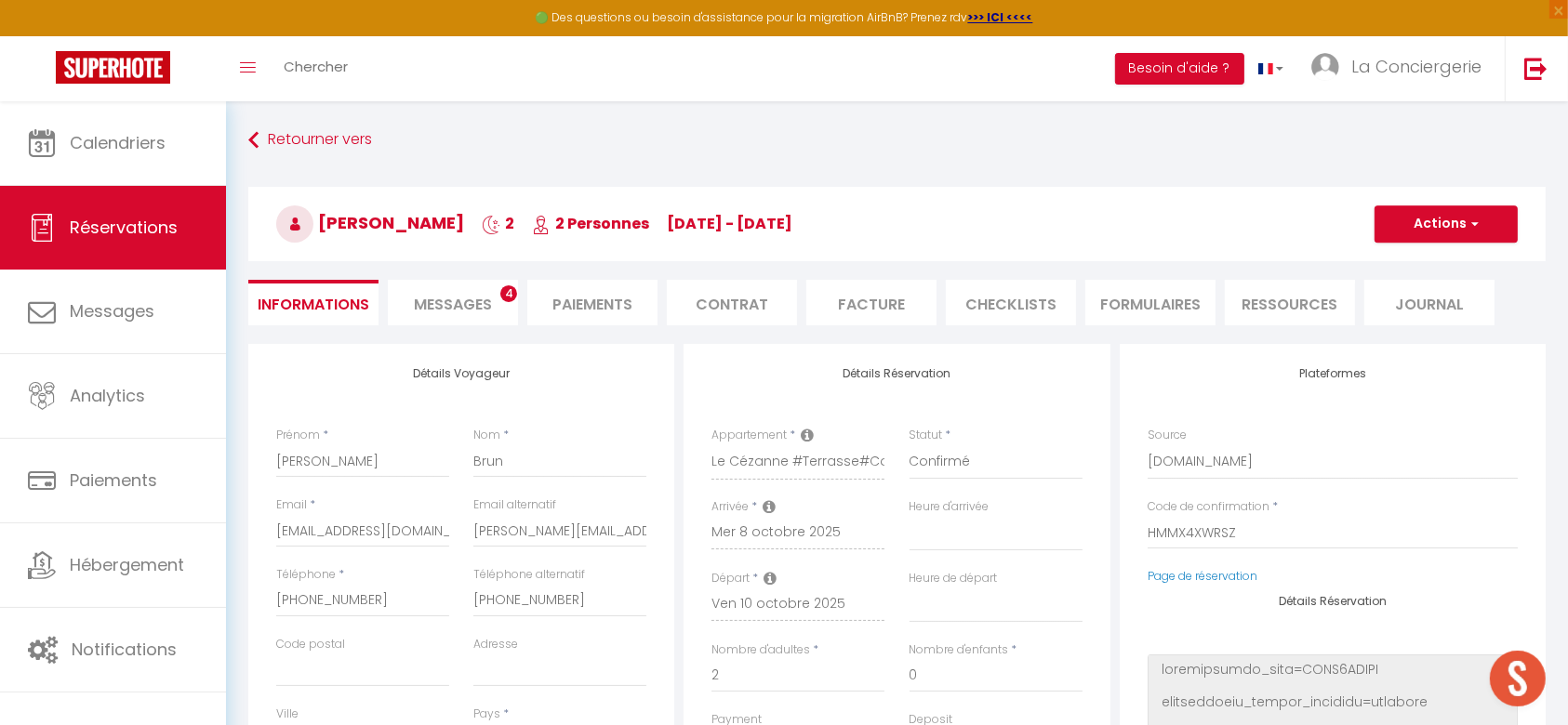
select select
checkbox input "false"
type textarea "Nous récupérons la clé en sortant du salon sommet élevage ou après le dîner"
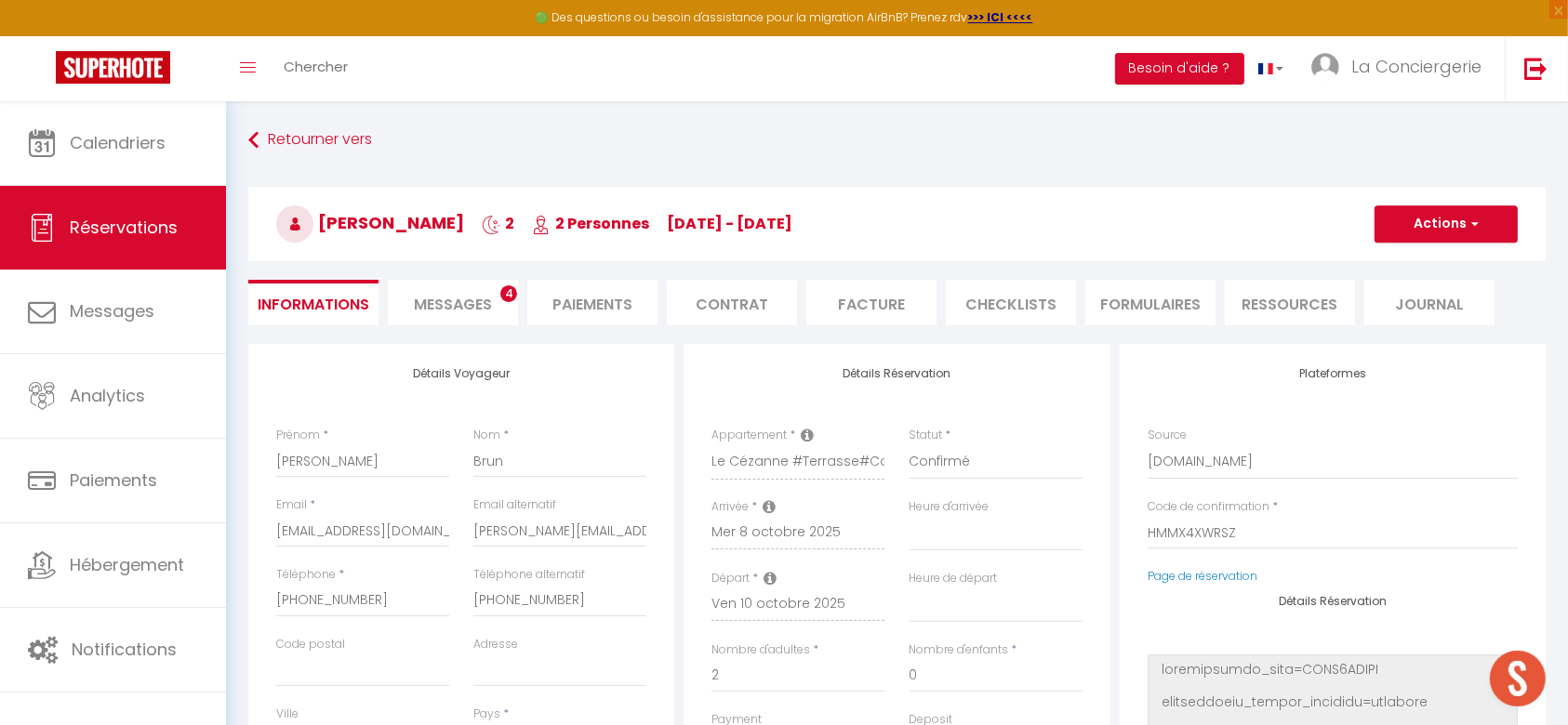
click at [422, 296] on span "Messages" at bounding box center [452, 304] width 78 height 22
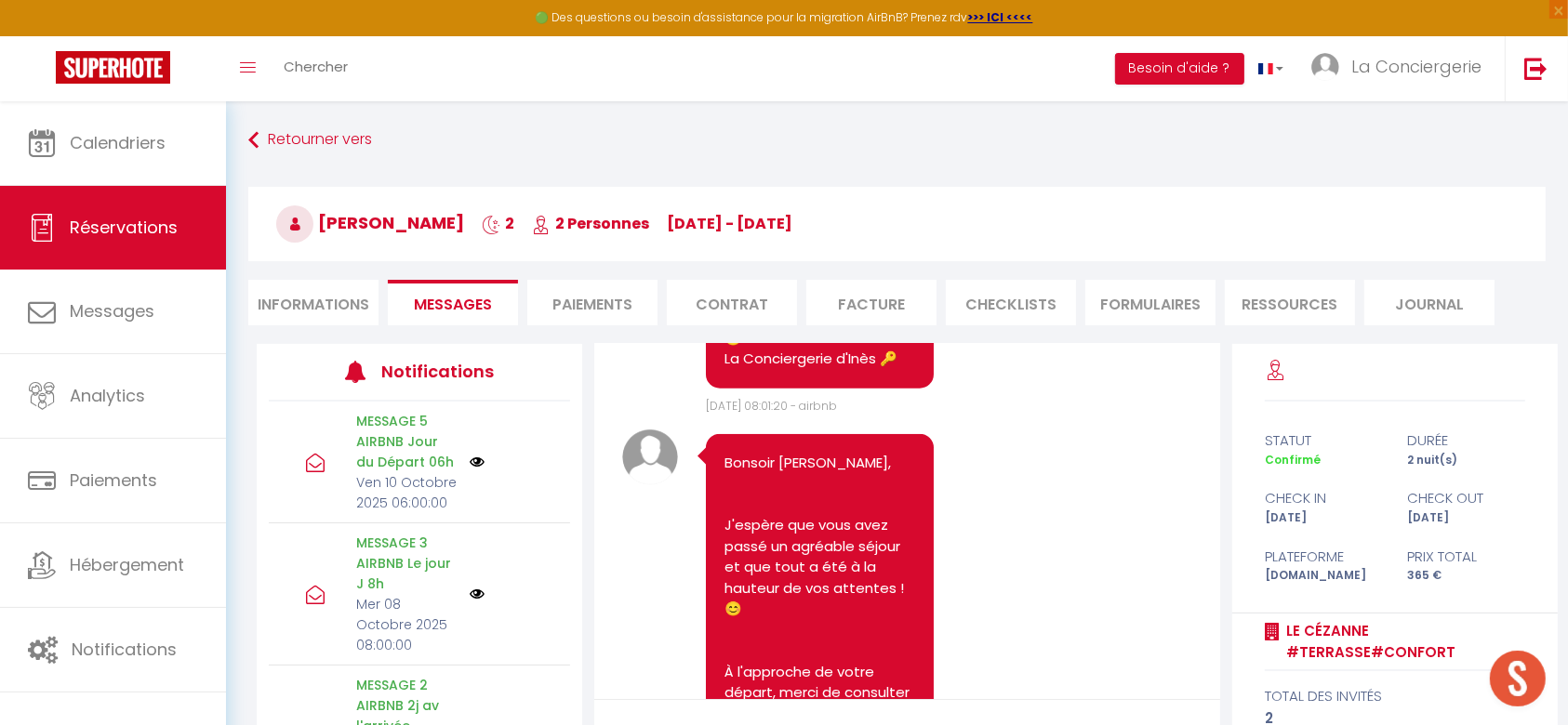
scroll to position [2541, 0]
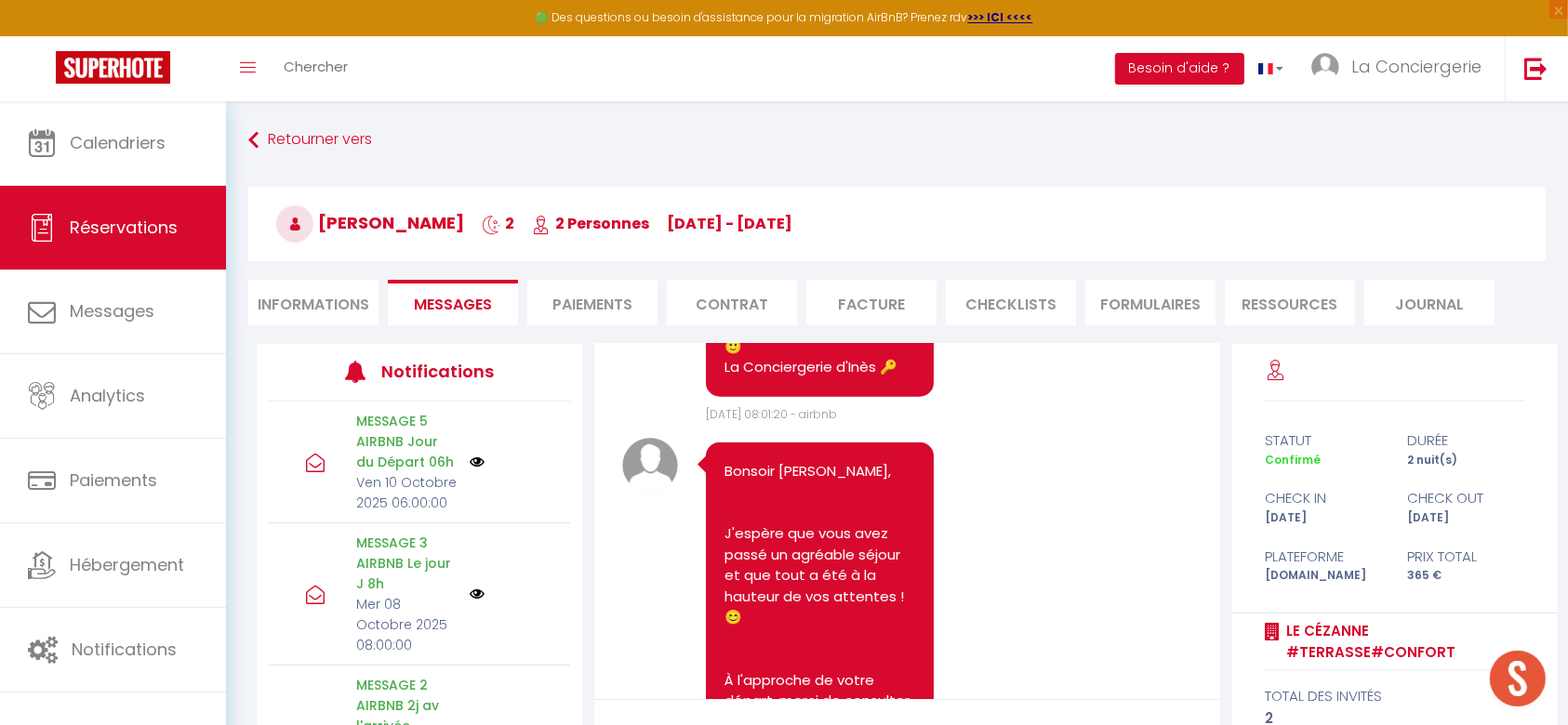
drag, startPoint x: 896, startPoint y: 600, endPoint x: 716, endPoint y: 491, distance: 210.4
click at [716, 397] on div "Bonjour [PERSON_NAME], Votre arrivée approche à grands pas ! Nous sommes impati…" at bounding box center [820, 180] width 228 height 435
copy pre "Votre arrivée approche à grands pas ! Nous sommes impatients de vous accueillir…"
